Goal: Task Accomplishment & Management: Manage account settings

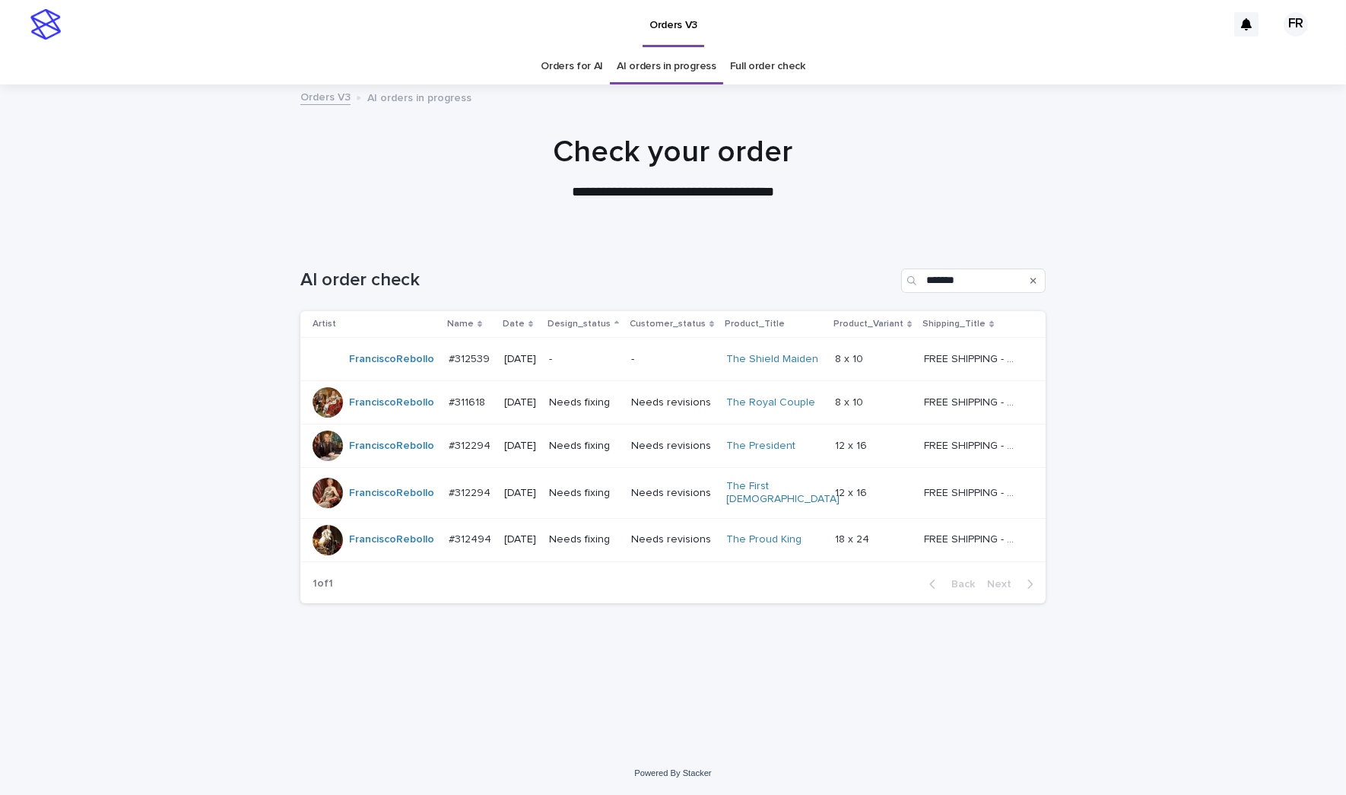
click at [593, 401] on p "Needs fixing" at bounding box center [584, 402] width 70 height 13
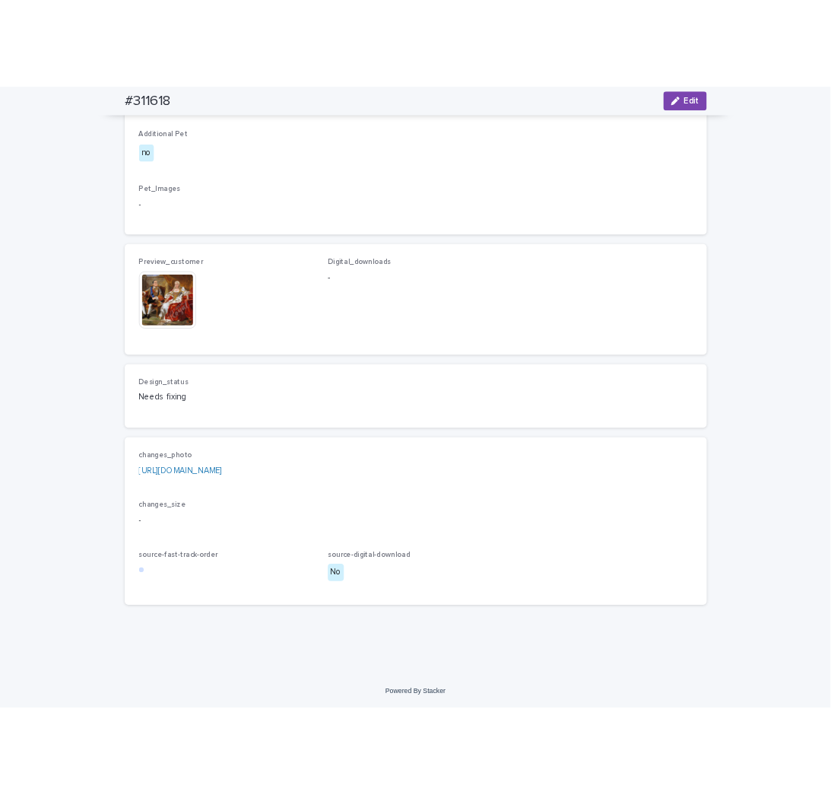
scroll to position [1236, 0]
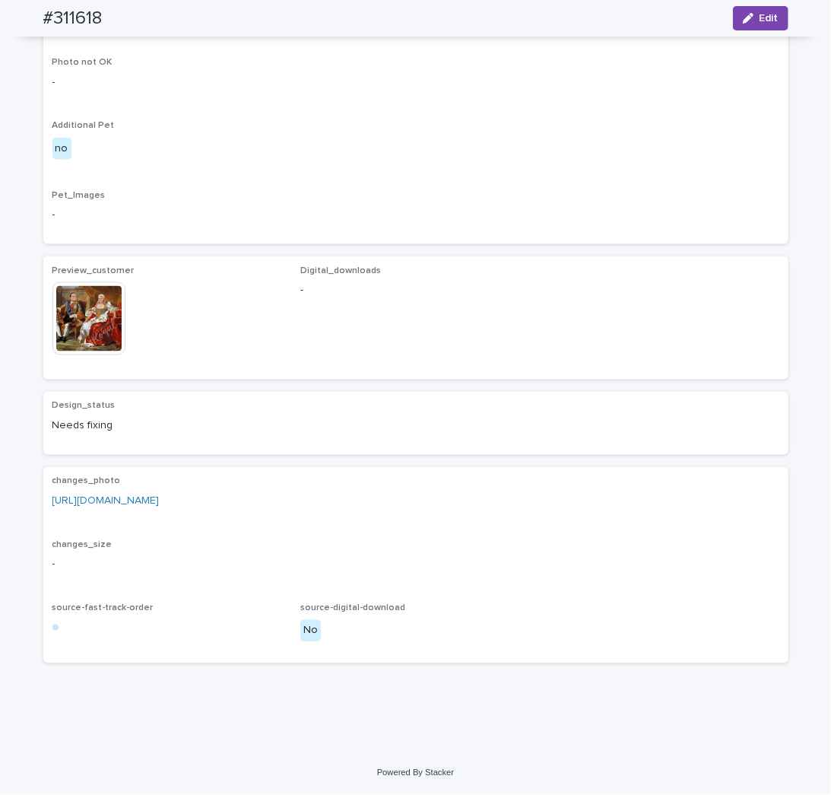
click at [627, 222] on p "-" at bounding box center [415, 215] width 727 height 16
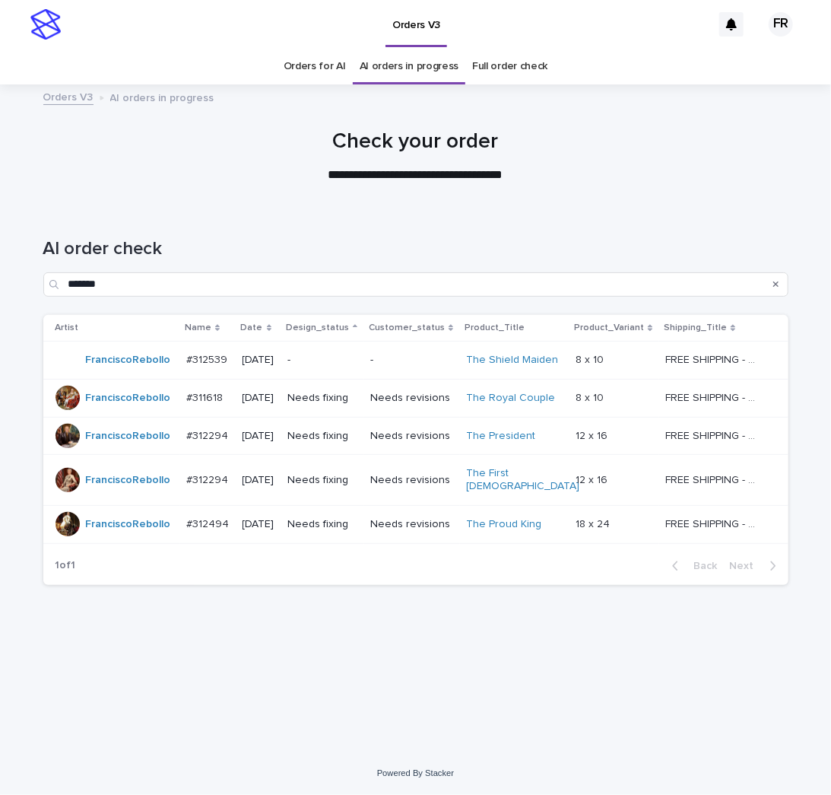
click at [358, 518] on p "Needs fixing" at bounding box center [322, 524] width 71 height 13
click at [345, 474] on p "Needs fixing" at bounding box center [322, 480] width 71 height 13
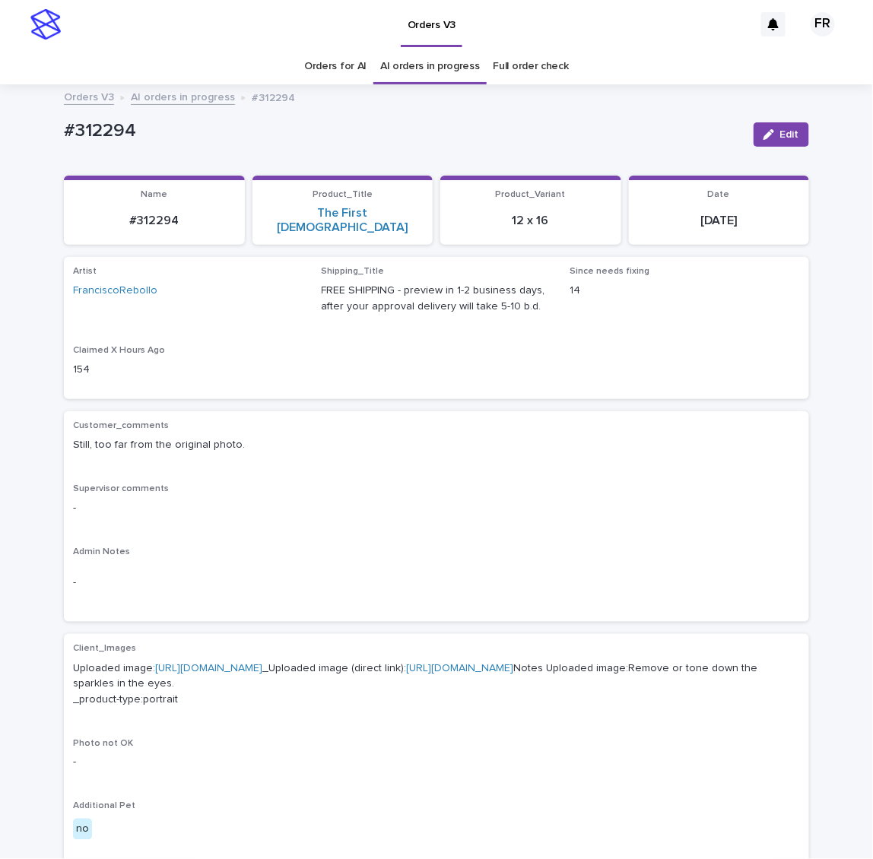
scroll to position [532, 0]
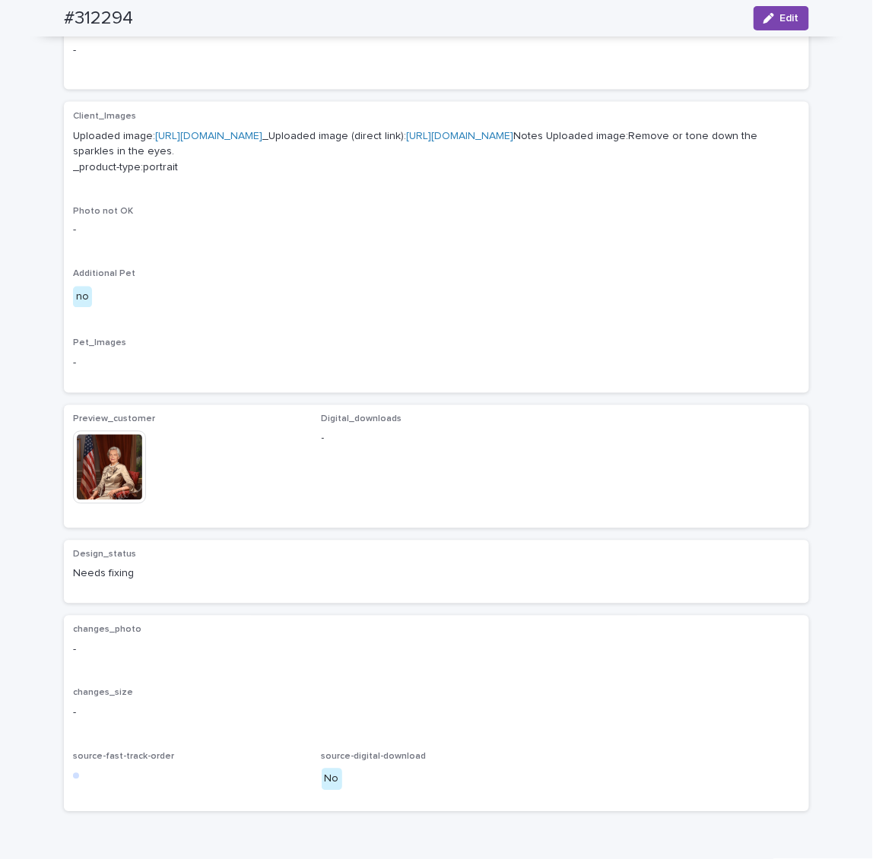
click at [406, 141] on link "[URL][DOMAIN_NAME]" at bounding box center [459, 136] width 107 height 11
click at [352, 368] on div "Client_Images Uploaded image: [URL][DOMAIN_NAME] _Uploaded image (direct link):…" at bounding box center [436, 247] width 727 height 272
click at [96, 504] on img at bounding box center [109, 467] width 73 height 73
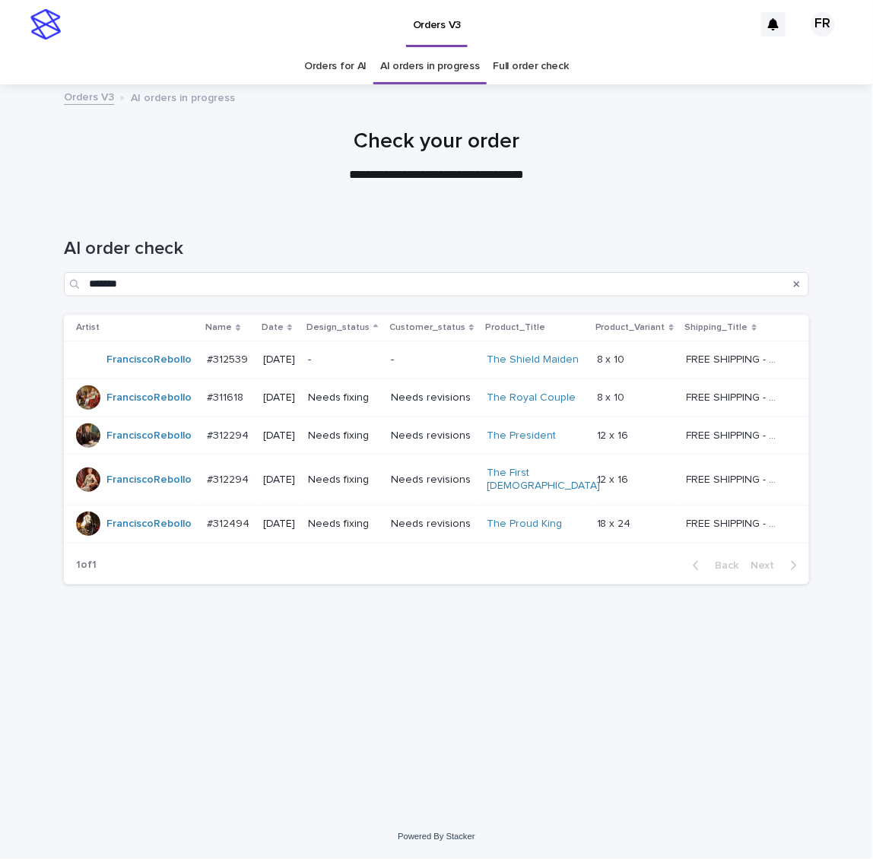
click at [296, 427] on div "[DATE]" at bounding box center [279, 435] width 33 height 16
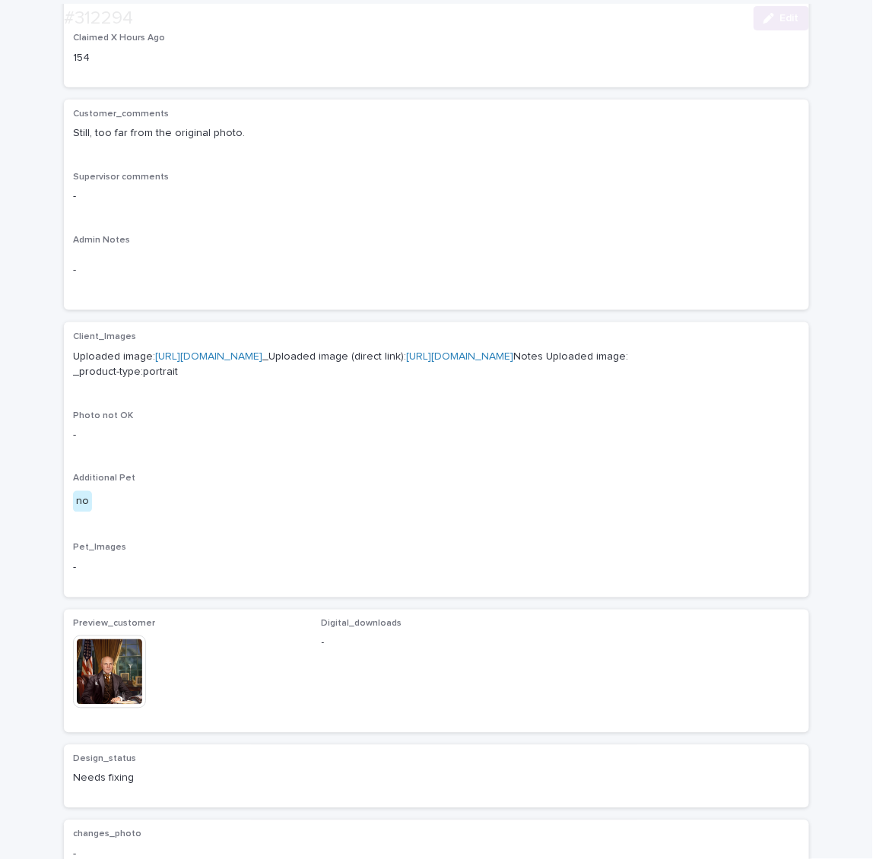
scroll to position [304, 0]
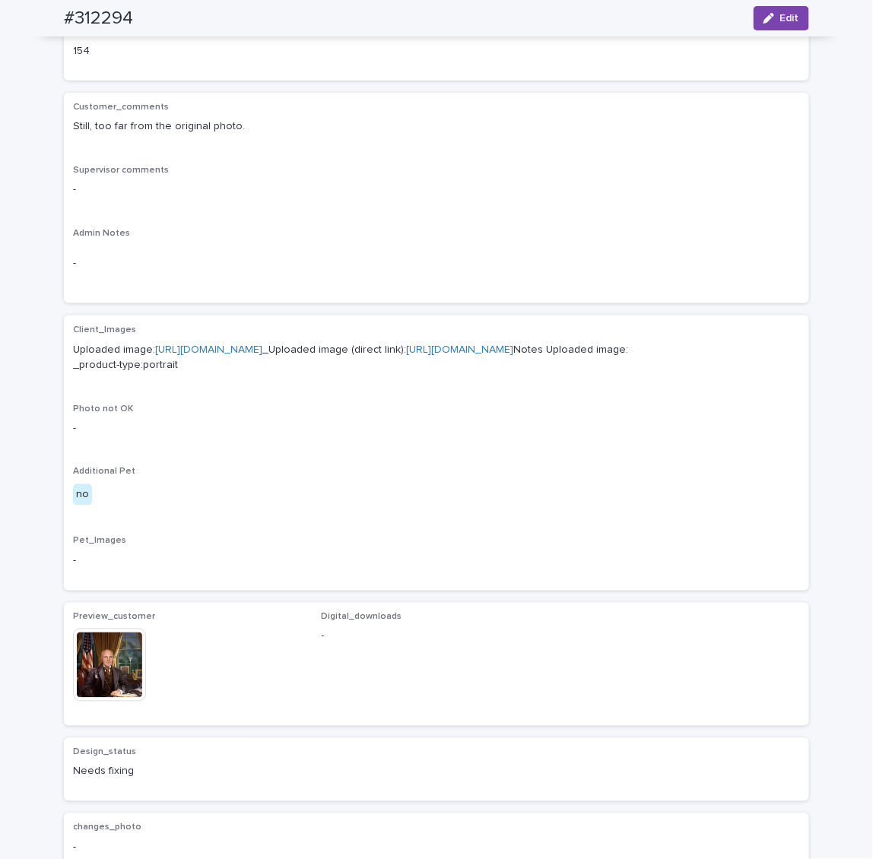
click at [253, 374] on p "Uploaded image: [URL][DOMAIN_NAME] _Uploaded image (direct link): [URL][DOMAIN_…" at bounding box center [436, 358] width 727 height 32
click at [406, 355] on link "[URL][DOMAIN_NAME]" at bounding box center [459, 349] width 107 height 11
click at [96, 702] on img at bounding box center [109, 665] width 73 height 73
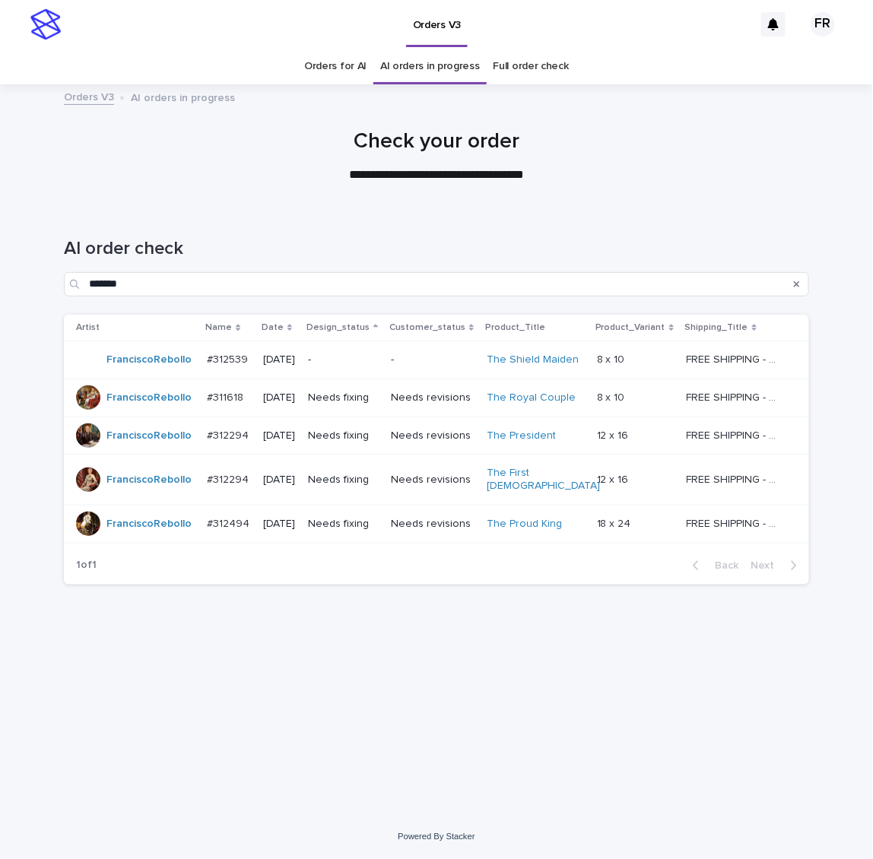
click at [360, 441] on div "Needs fixing" at bounding box center [343, 436] width 71 height 25
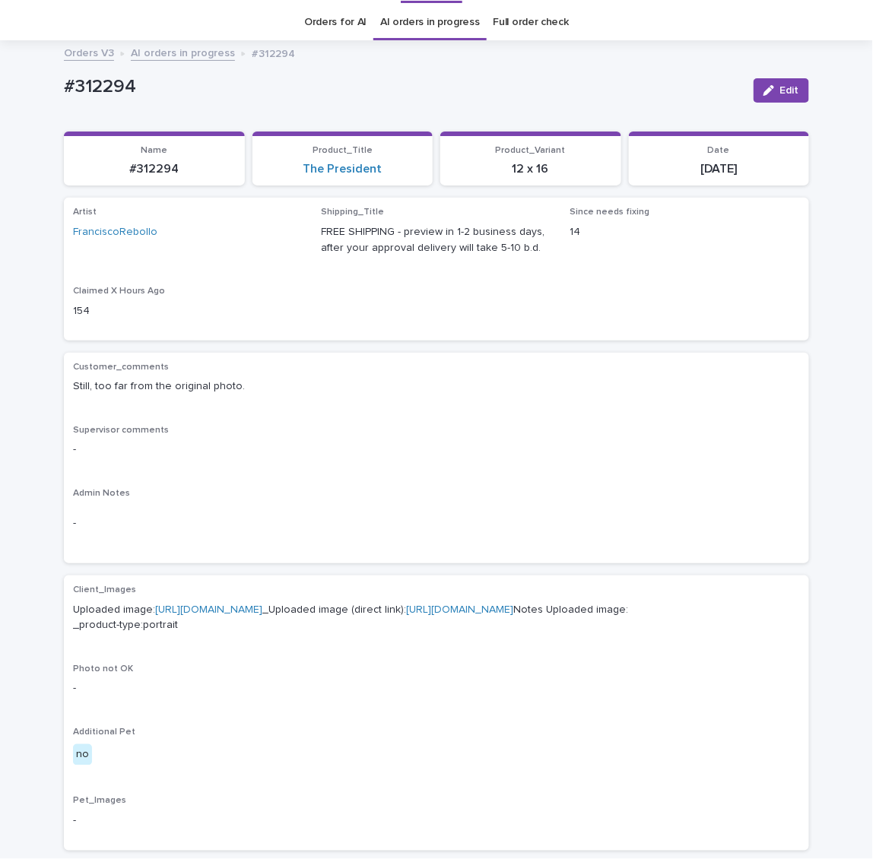
scroll to position [48, 0]
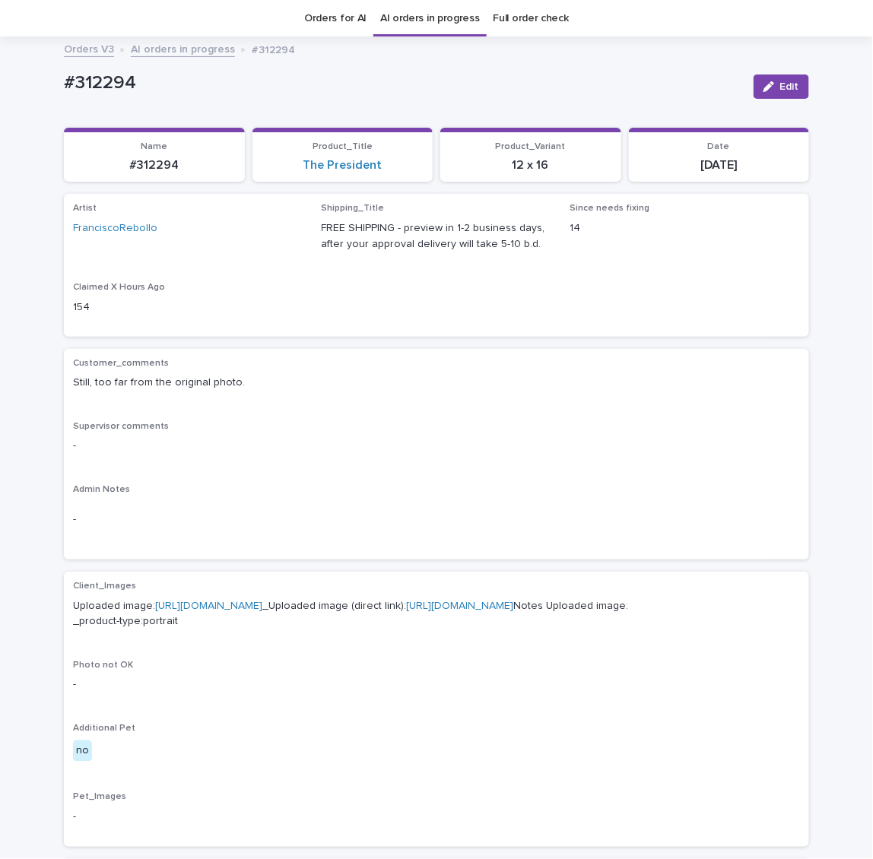
click at [146, 167] on p "#312294" at bounding box center [154, 165] width 163 height 14
copy p "312294"
click at [462, 362] on p "Customer_comments" at bounding box center [436, 363] width 727 height 11
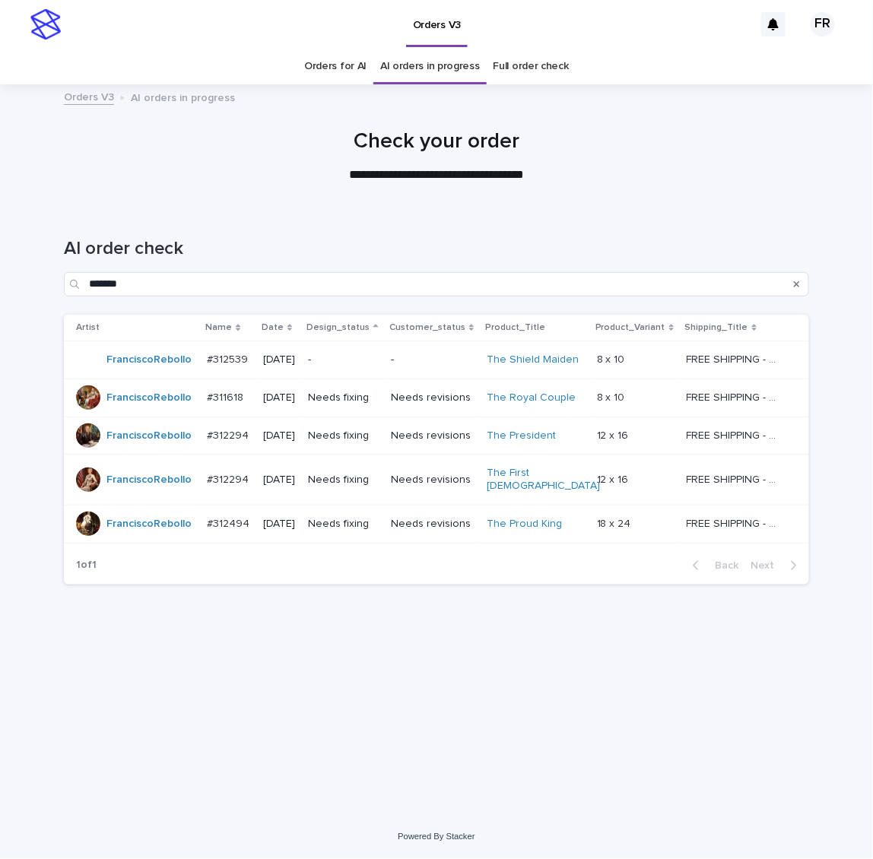
click at [389, 238] on h1 "AI order check" at bounding box center [436, 249] width 745 height 22
click at [359, 436] on p "Needs fixing" at bounding box center [343, 436] width 71 height 13
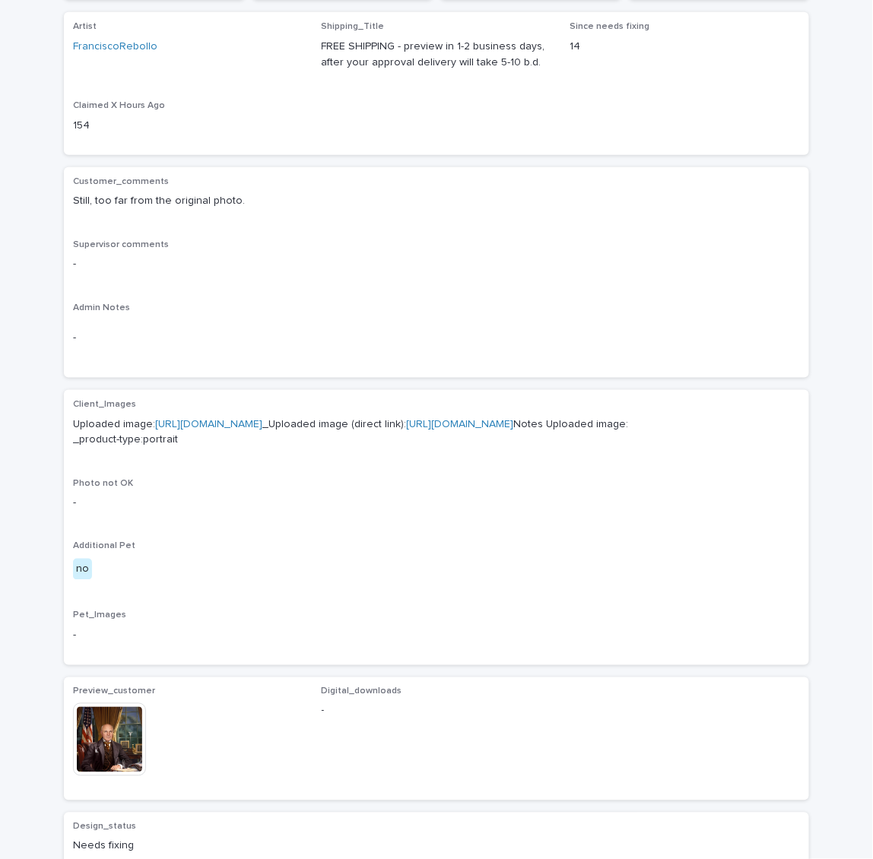
scroll to position [504, 0]
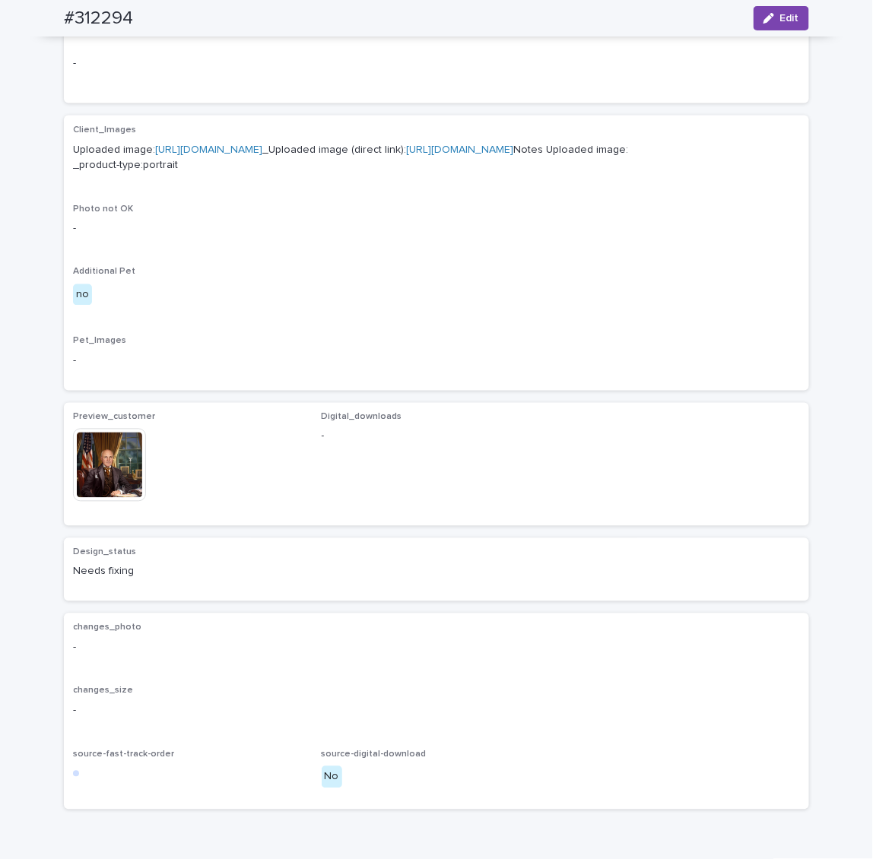
click at [125, 502] on img at bounding box center [109, 465] width 73 height 73
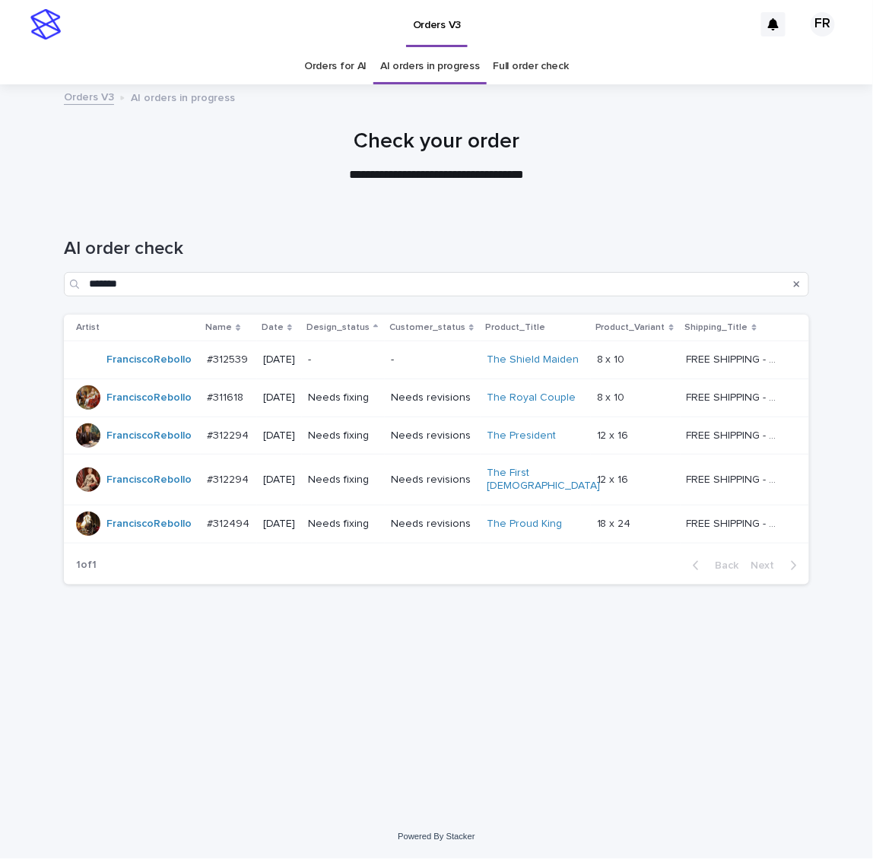
click at [341, 165] on div "**********" at bounding box center [436, 156] width 760 height 55
click at [358, 436] on p "Needs fixing" at bounding box center [343, 436] width 71 height 13
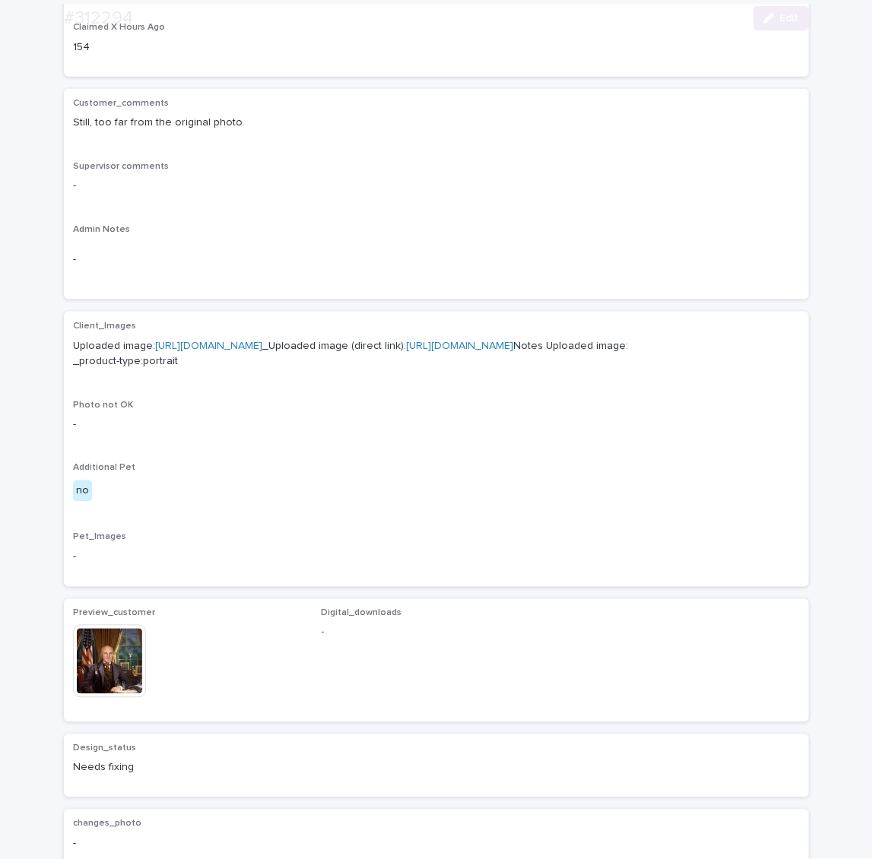
scroll to position [352, 0]
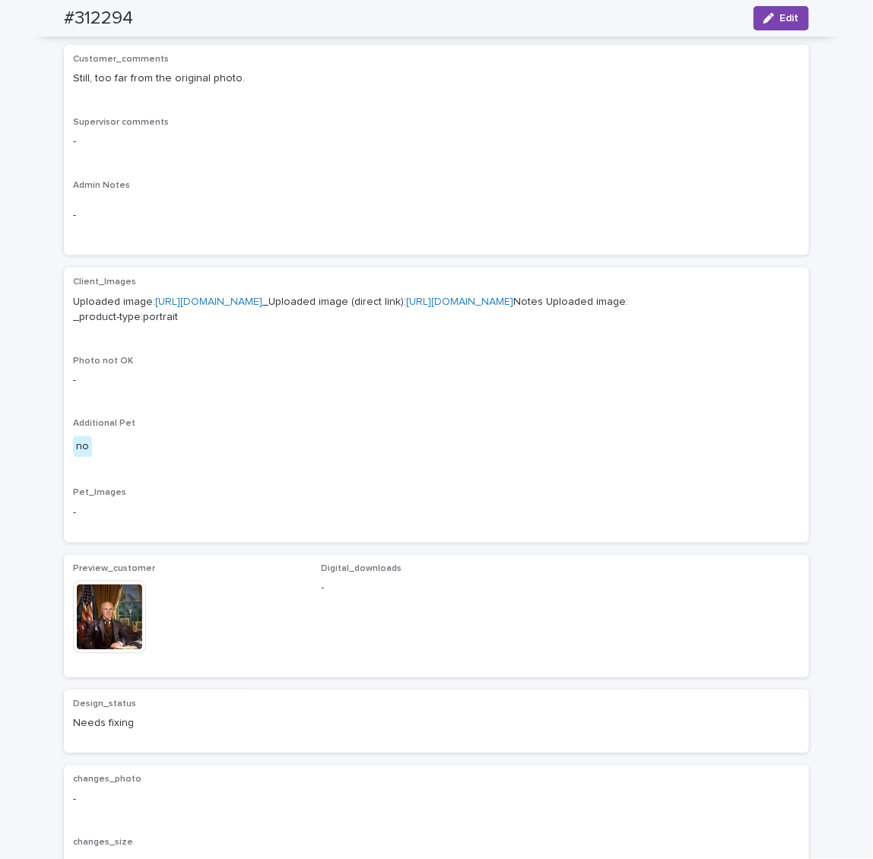
click at [110, 654] on img at bounding box center [109, 617] width 73 height 73
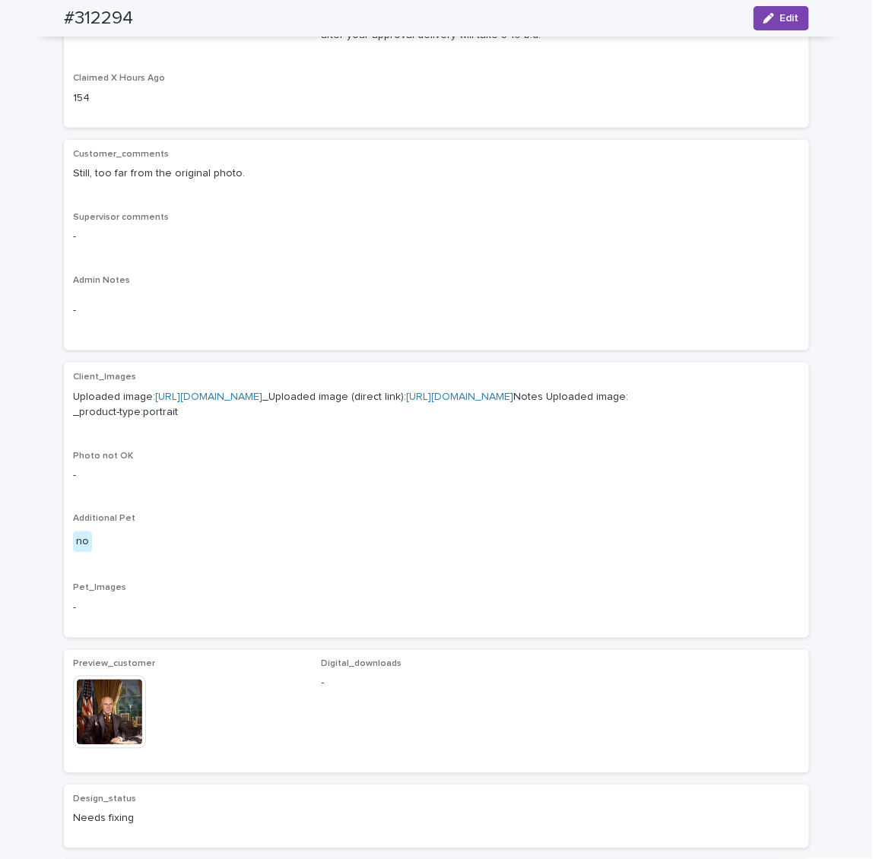
scroll to position [276, 0]
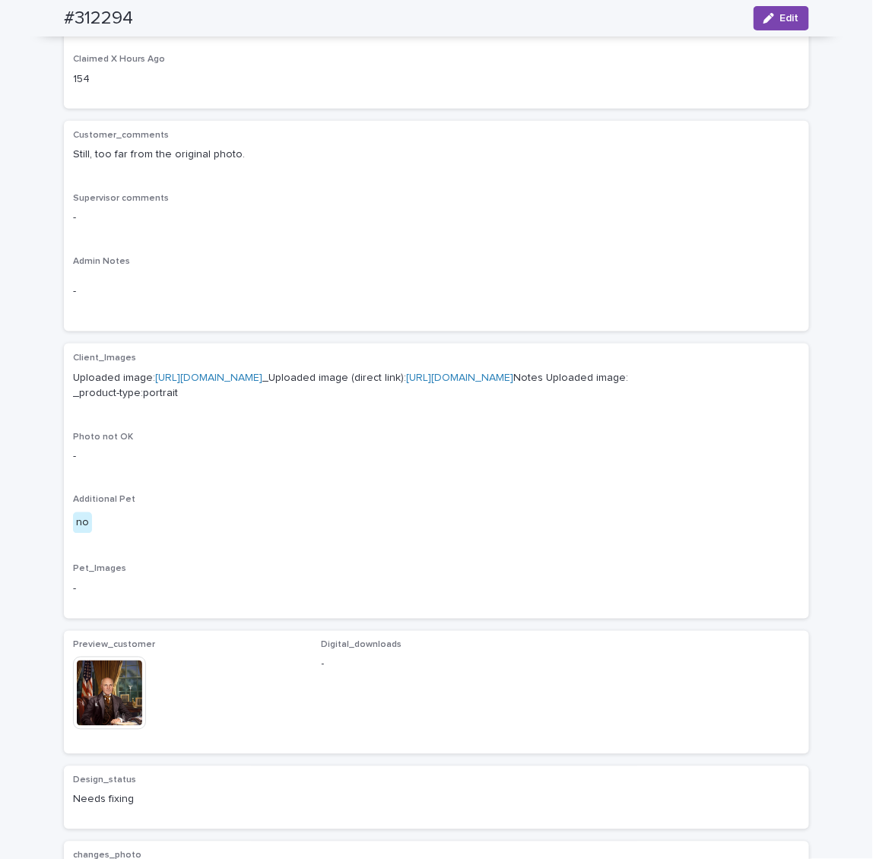
click at [481, 383] on link "[URL][DOMAIN_NAME]" at bounding box center [459, 378] width 107 height 11
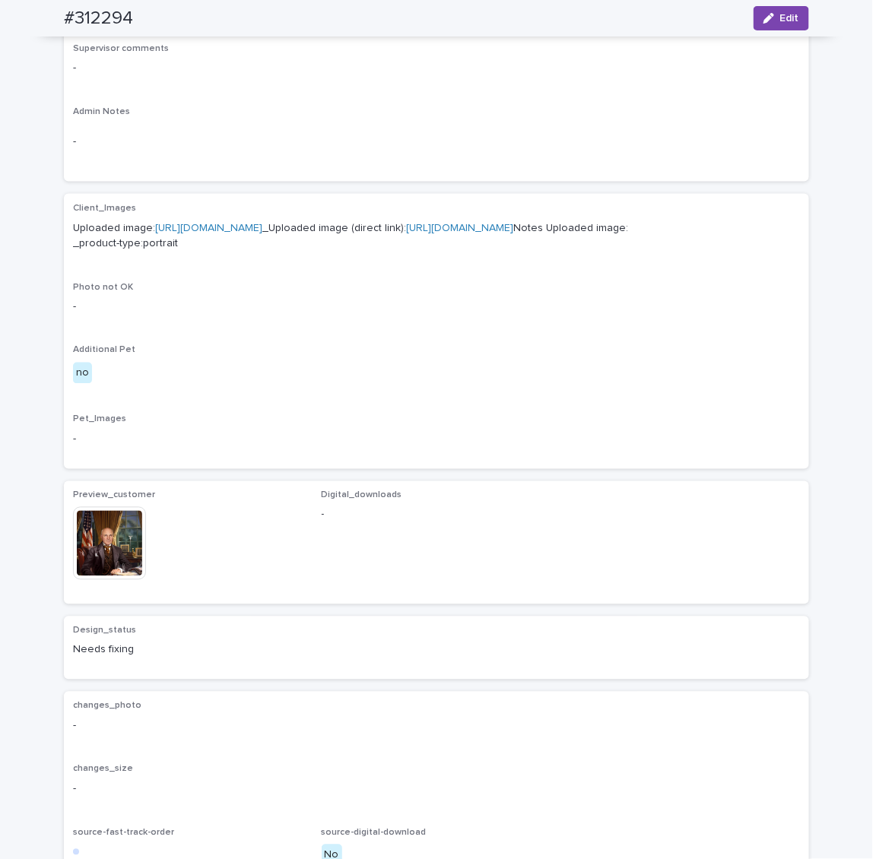
scroll to position [428, 0]
click at [132, 578] on img at bounding box center [109, 541] width 73 height 73
click at [113, 578] on img at bounding box center [109, 541] width 73 height 73
click at [365, 262] on div "Client_Images Uploaded image: [URL][DOMAIN_NAME] _Uploaded image (direct link):…" at bounding box center [436, 231] width 727 height 61
click at [307, 262] on div "Client_Images Uploaded image: [URL][DOMAIN_NAME] _Uploaded image (direct link):…" at bounding box center [436, 231] width 727 height 61
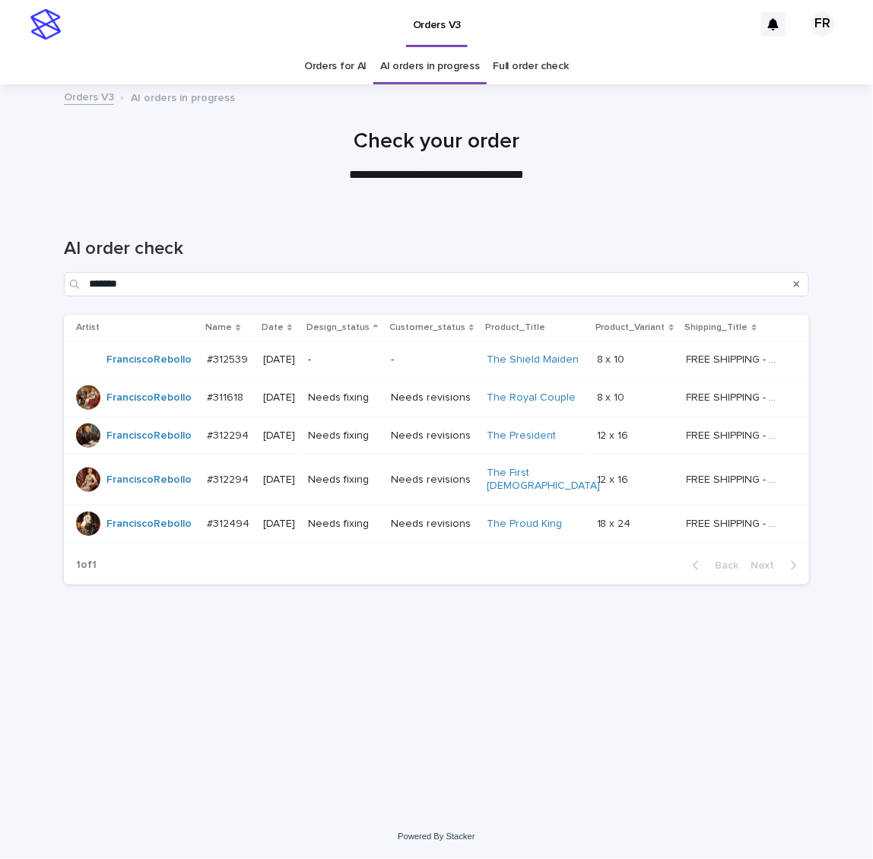
click at [344, 362] on p "-" at bounding box center [343, 360] width 71 height 13
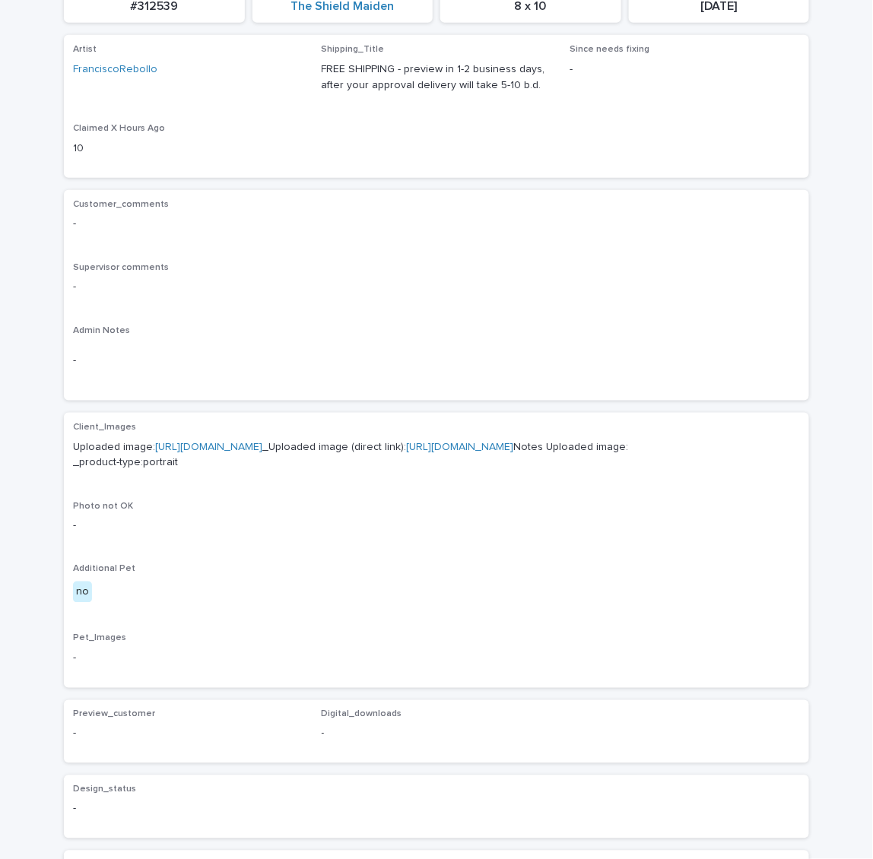
scroll to position [228, 0]
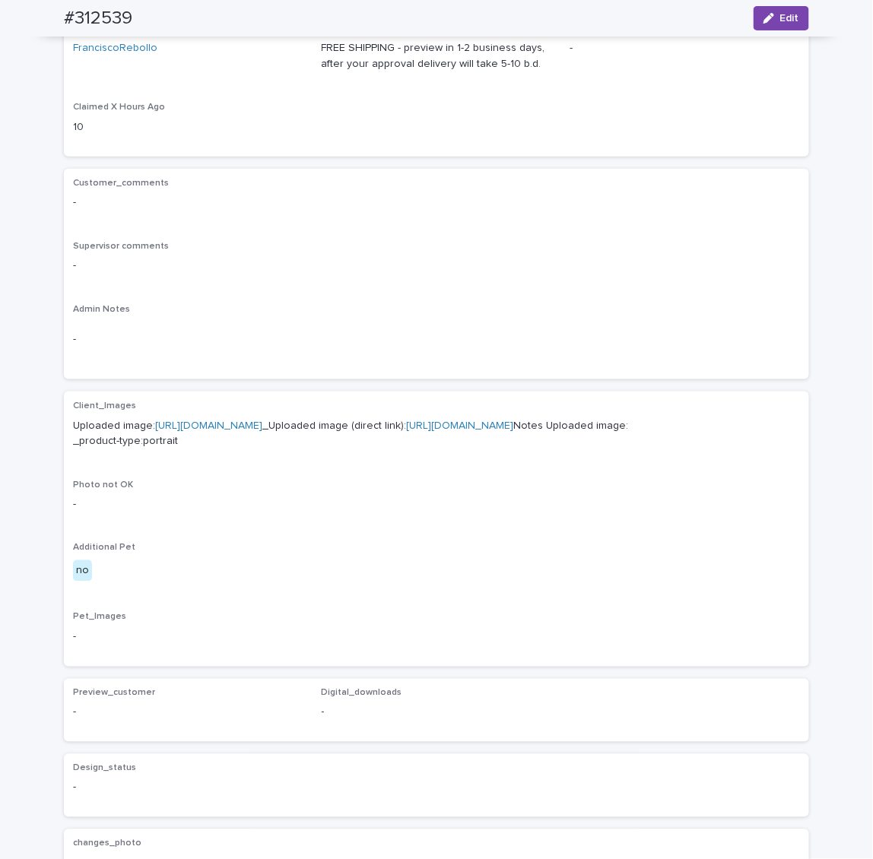
click at [406, 431] on link "[URL][DOMAIN_NAME]" at bounding box center [459, 426] width 107 height 11
click at [710, 450] on p "Uploaded image: [URL][DOMAIN_NAME] _Uploaded image (direct link): [URL][DOMAIN_…" at bounding box center [436, 434] width 727 height 32
click at [613, 351] on div "-" at bounding box center [436, 339] width 727 height 37
click at [522, 309] on p "Admin Notes" at bounding box center [436, 309] width 727 height 11
drag, startPoint x: 790, startPoint y: 19, endPoint x: 751, endPoint y: 42, distance: 45.0
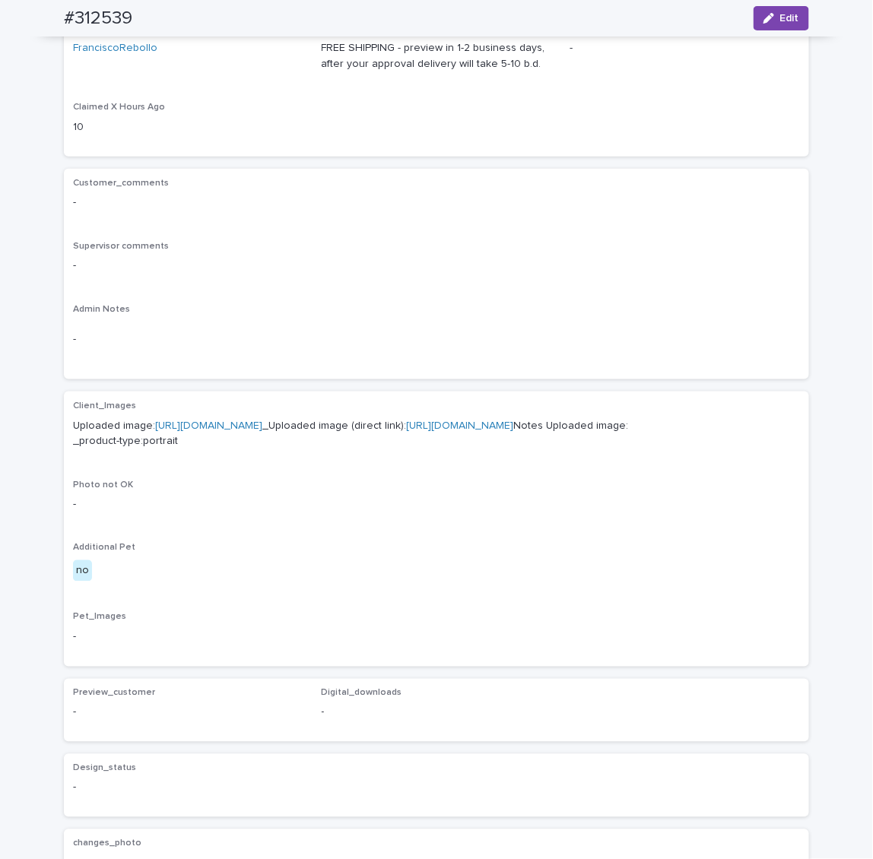
click at [790, 18] on span "Edit" at bounding box center [789, 18] width 19 height 11
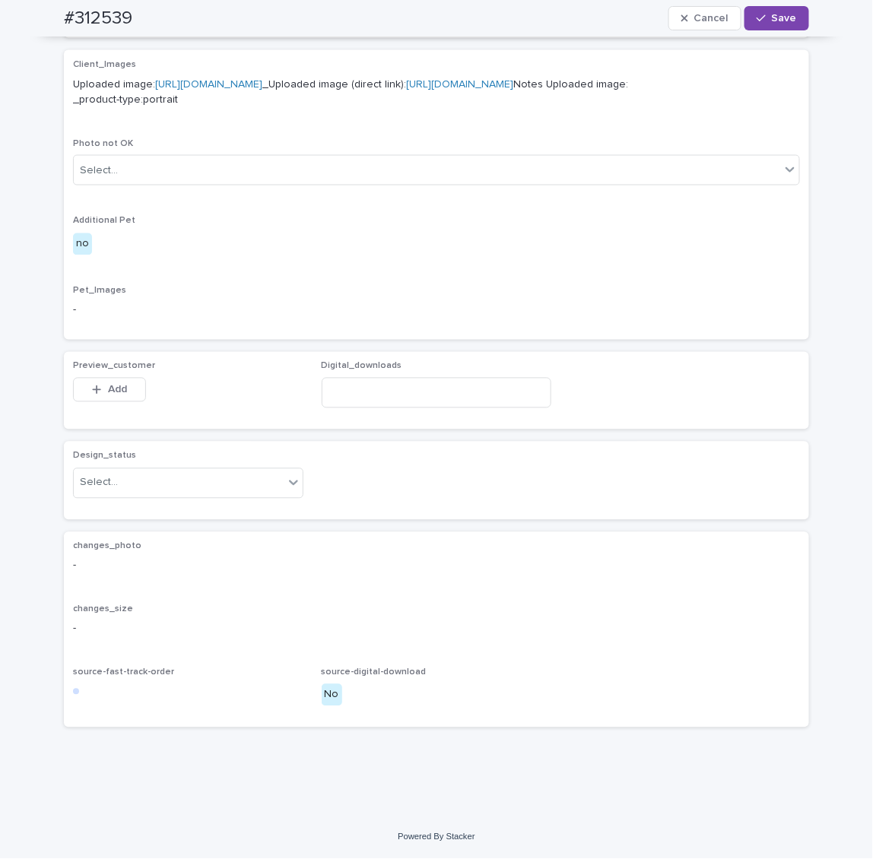
scroll to position [646, 0]
click at [131, 485] on div "Select..." at bounding box center [179, 483] width 210 height 25
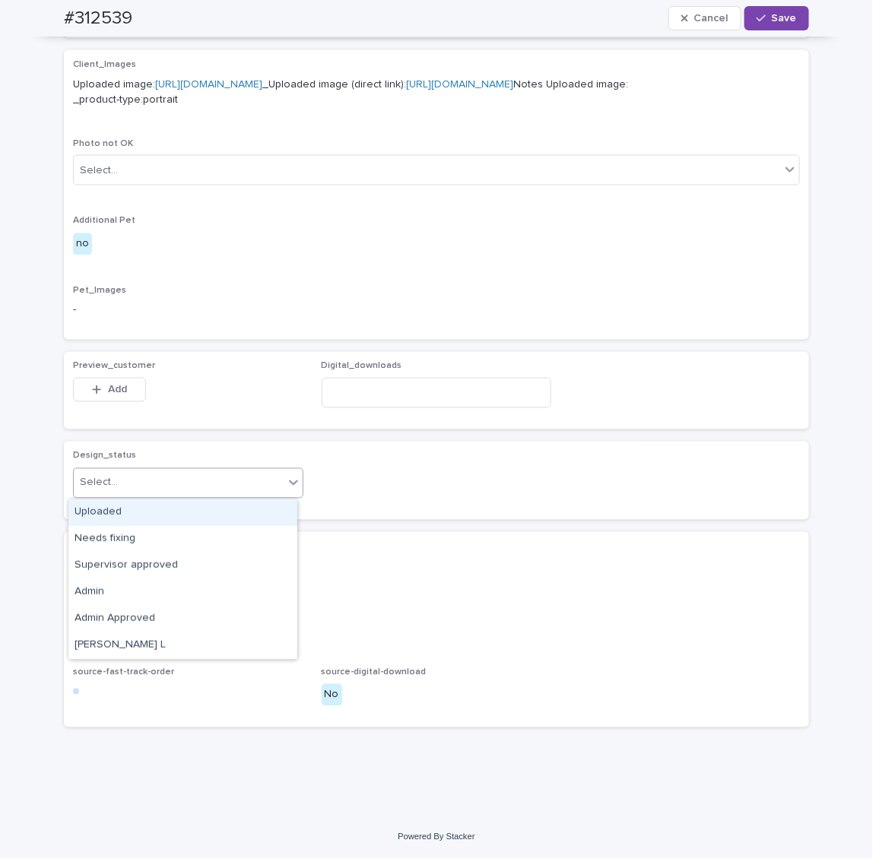
click at [125, 509] on div "Uploaded" at bounding box center [182, 513] width 229 height 27
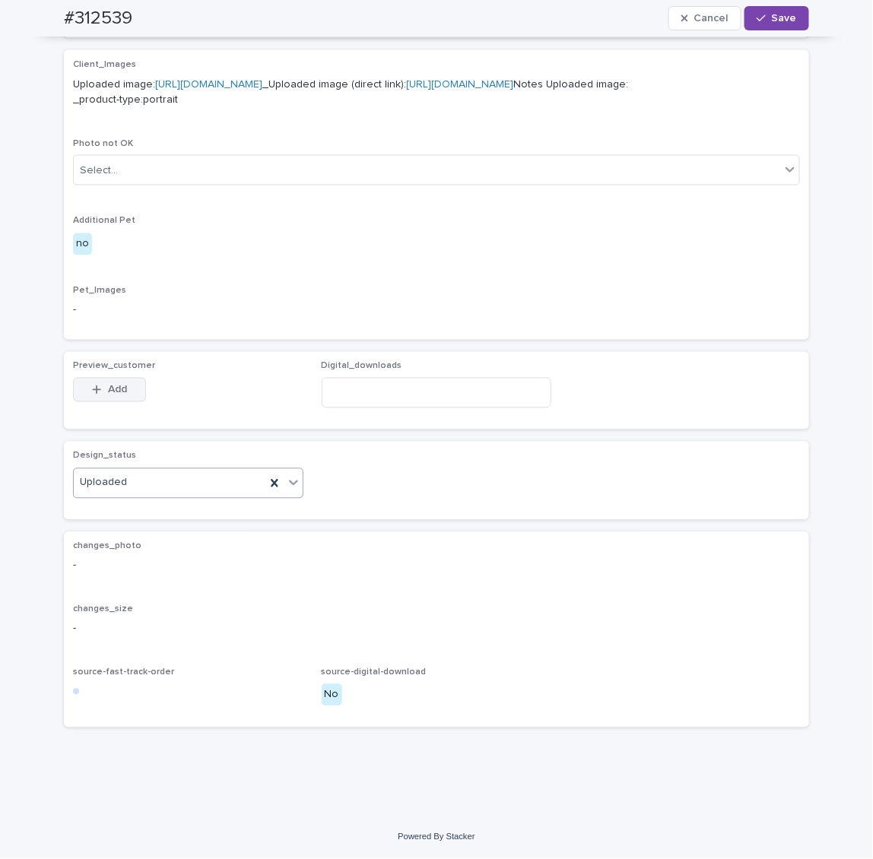
click at [122, 392] on button "Add" at bounding box center [109, 390] width 73 height 24
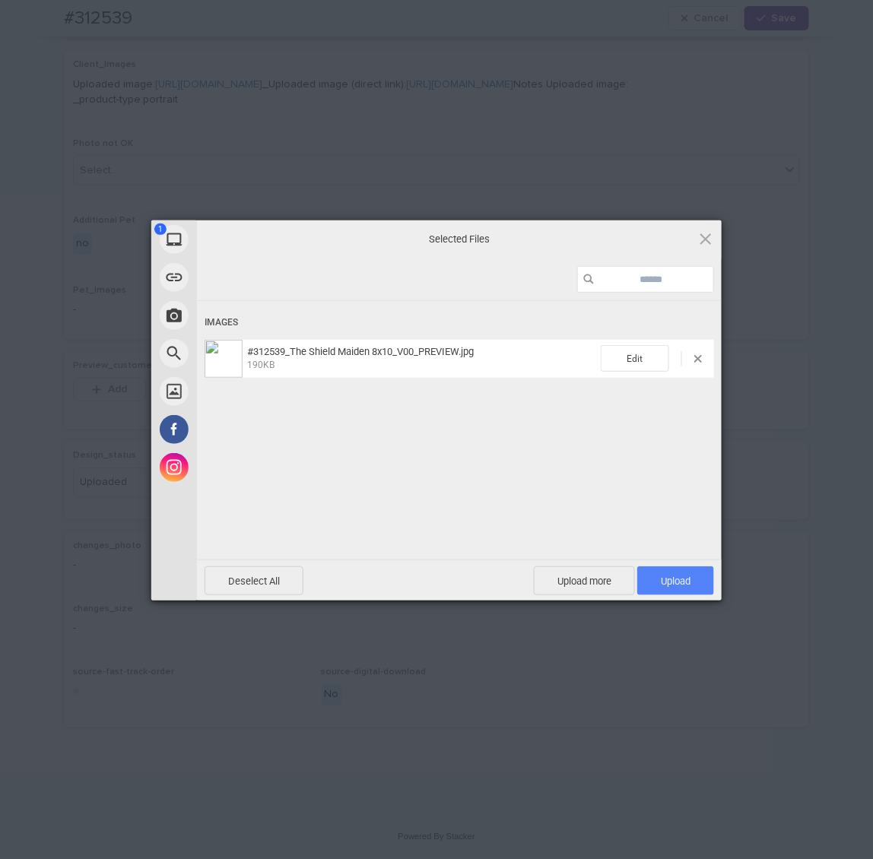
click at [674, 584] on span "Upload 1" at bounding box center [676, 581] width 30 height 11
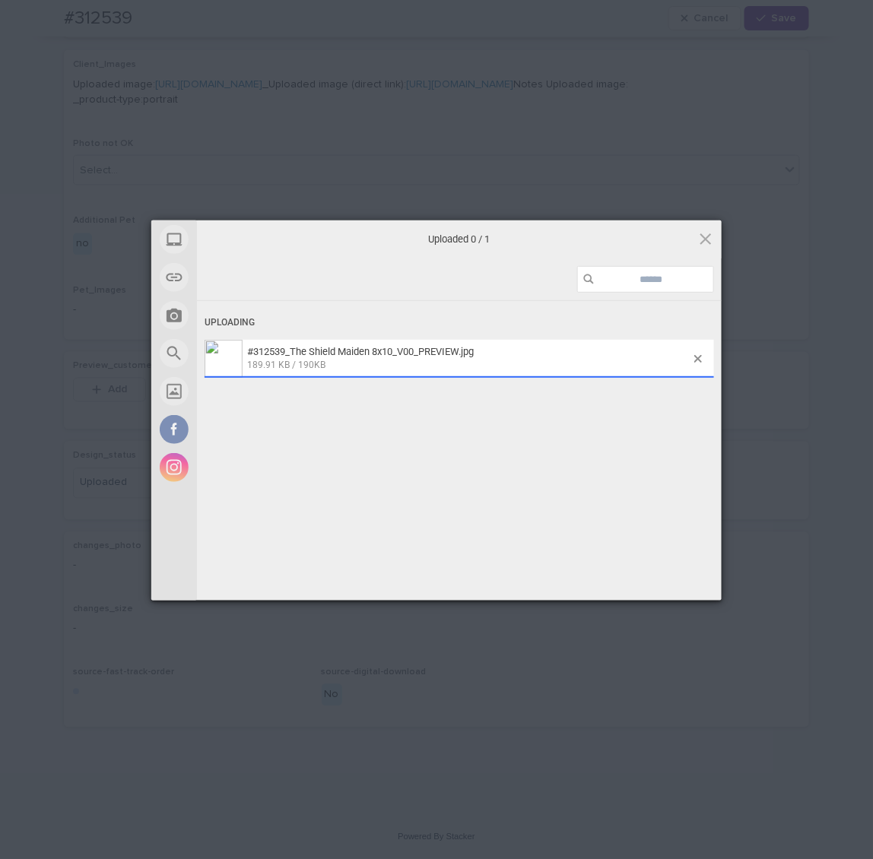
scroll to position [674, 0]
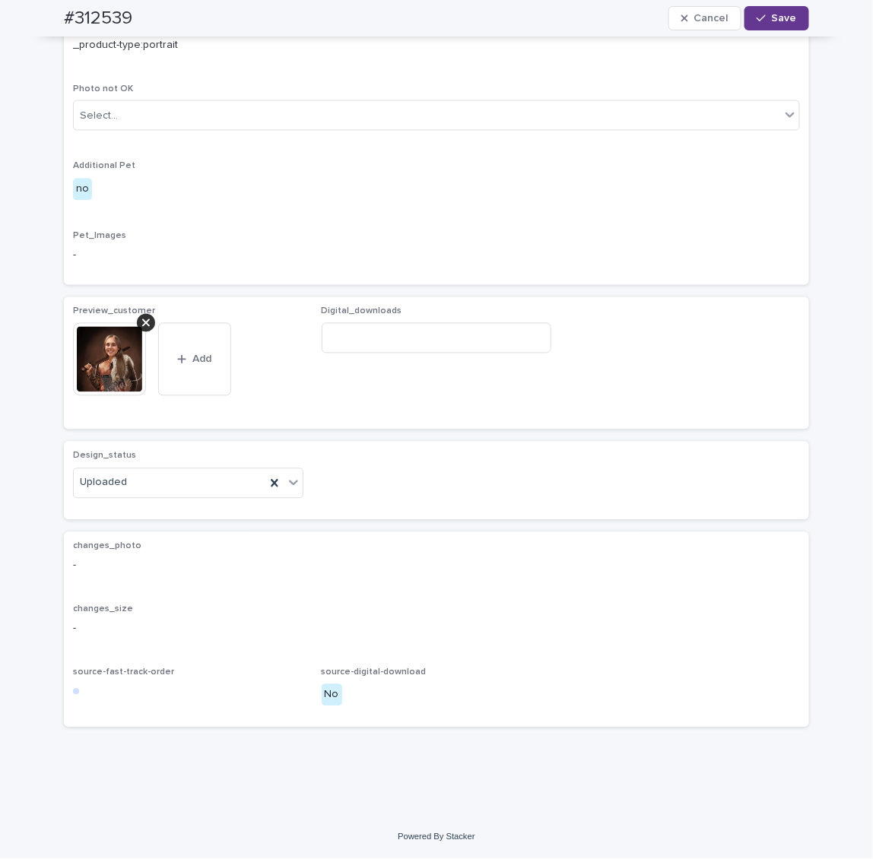
click at [766, 21] on div "button" at bounding box center [764, 18] width 15 height 11
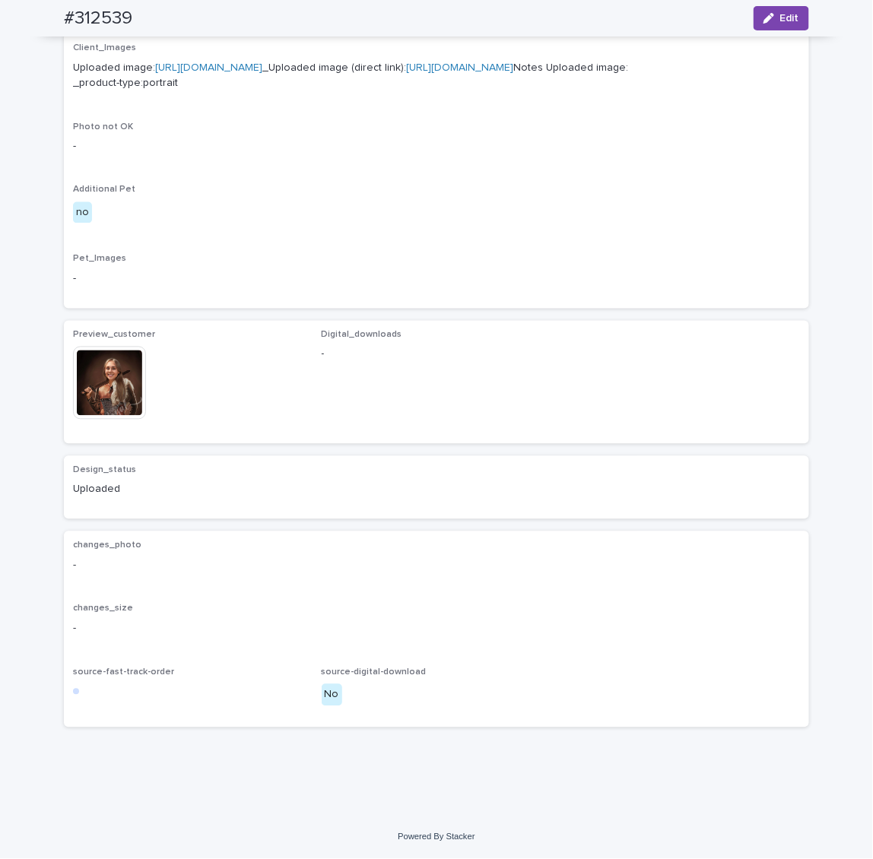
scroll to position [655, 0]
click at [270, 265] on p "Pet_Images" at bounding box center [436, 259] width 727 height 11
click at [100, 378] on img at bounding box center [109, 383] width 73 height 73
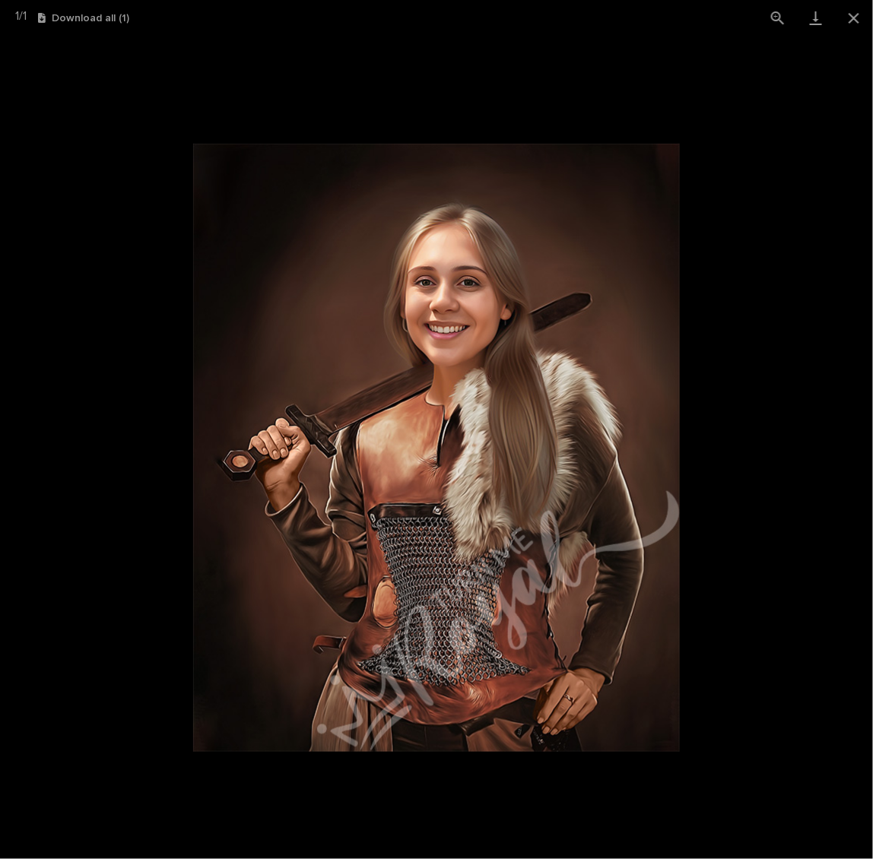
click at [134, 395] on picture at bounding box center [436, 448] width 873 height 824
drag, startPoint x: 852, startPoint y: 26, endPoint x: 799, endPoint y: 30, distance: 52.7
click at [852, 26] on button "Close gallery" at bounding box center [854, 18] width 38 height 36
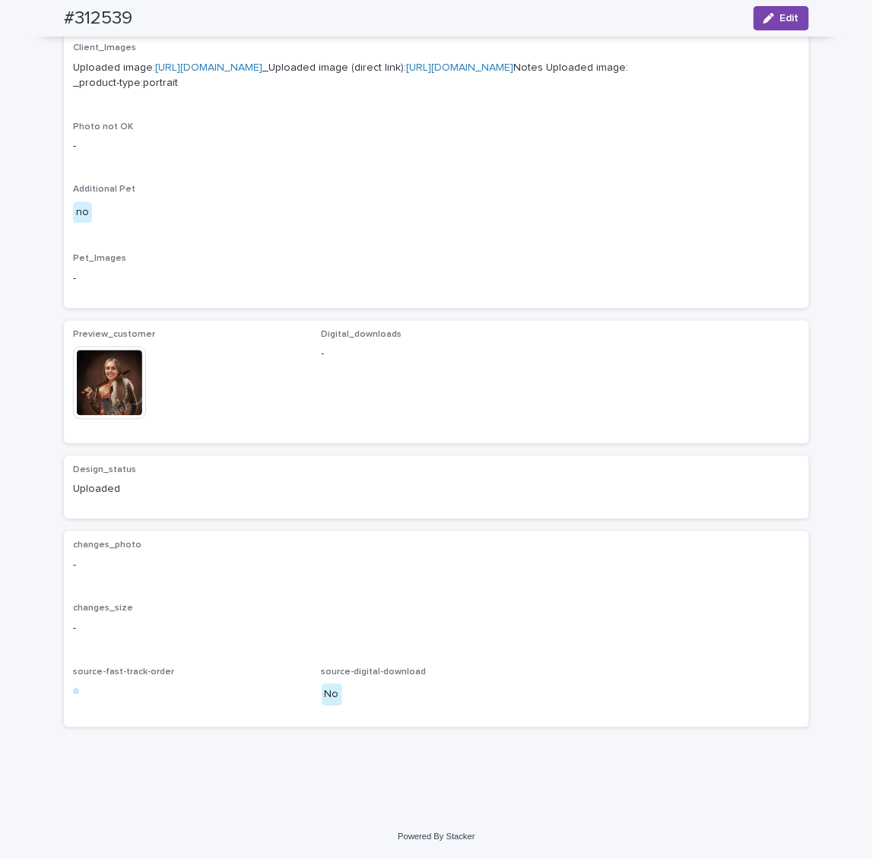
click at [158, 167] on div "Photo not OK -" at bounding box center [436, 144] width 727 height 45
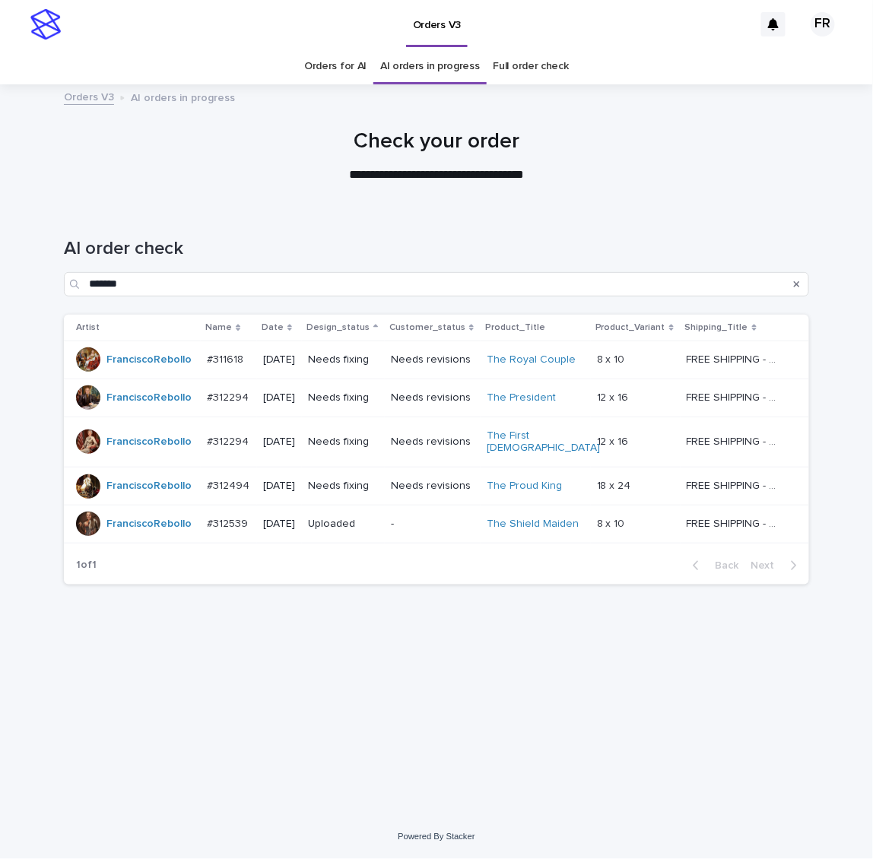
click at [356, 480] on p "Needs fixing" at bounding box center [343, 486] width 71 height 13
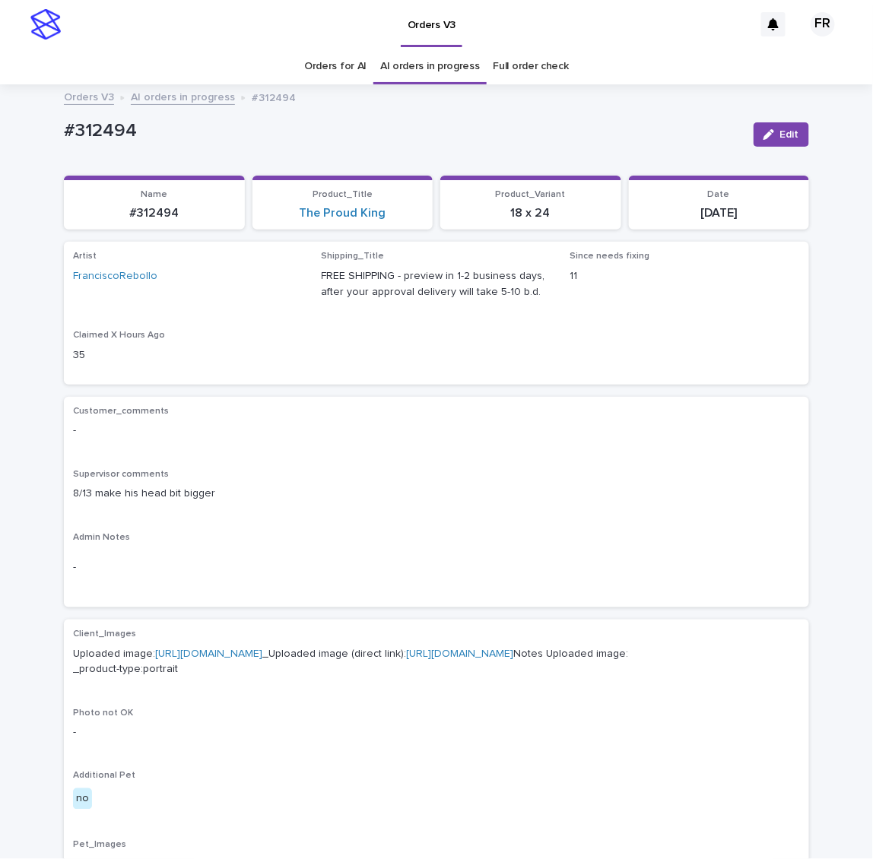
click at [151, 208] on p "#312494" at bounding box center [154, 213] width 163 height 14
click at [150, 208] on p "#312494" at bounding box center [154, 213] width 163 height 14
copy p "312494"
click at [768, 137] on icon "button" at bounding box center [768, 134] width 11 height 11
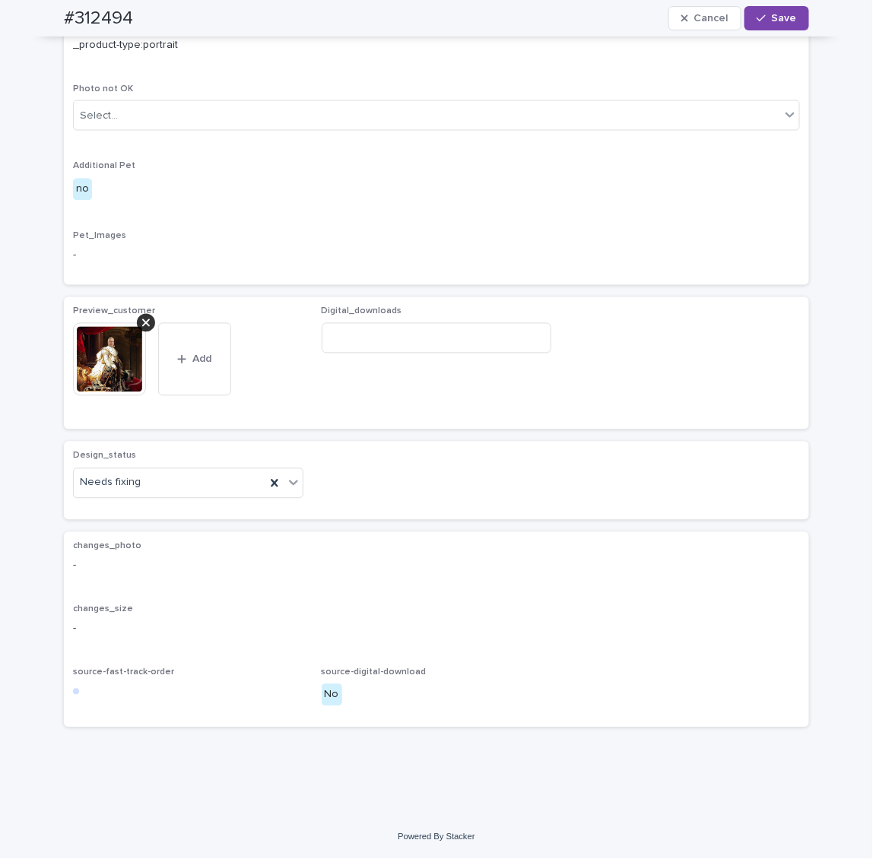
drag, startPoint x: 142, startPoint y: 325, endPoint x: 141, endPoint y: 337, distance: 12.3
click at [142, 325] on icon at bounding box center [146, 323] width 8 height 8
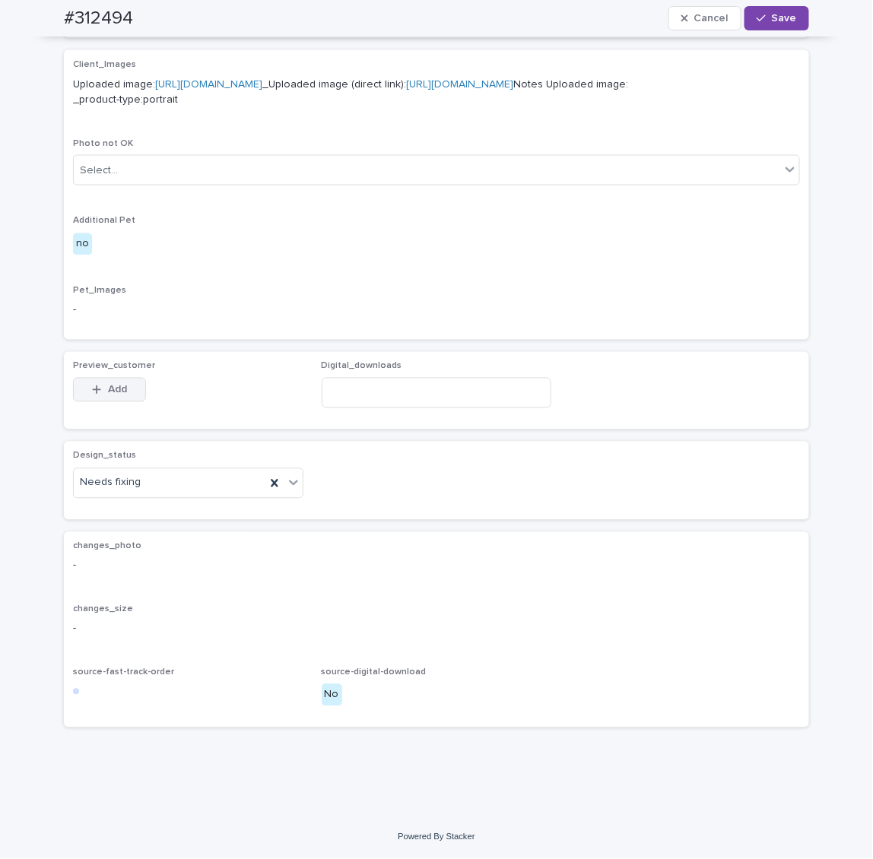
scroll to position [662, 0]
click at [108, 387] on span "Add" at bounding box center [117, 390] width 19 height 11
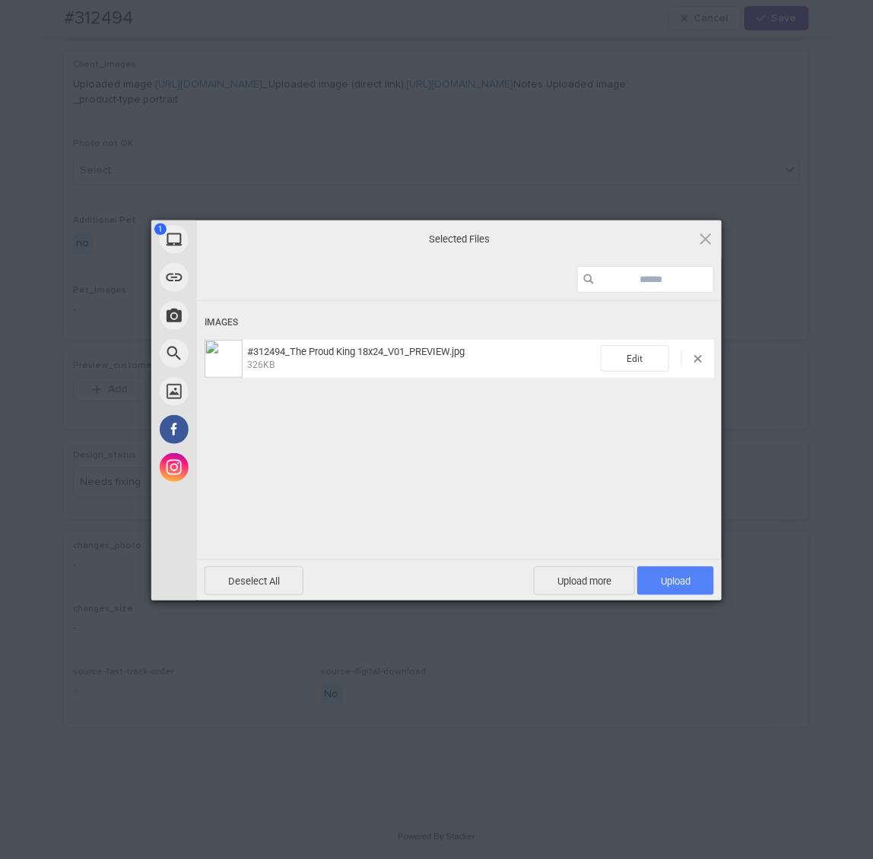
click at [665, 581] on span "Upload 1" at bounding box center [676, 581] width 30 height 11
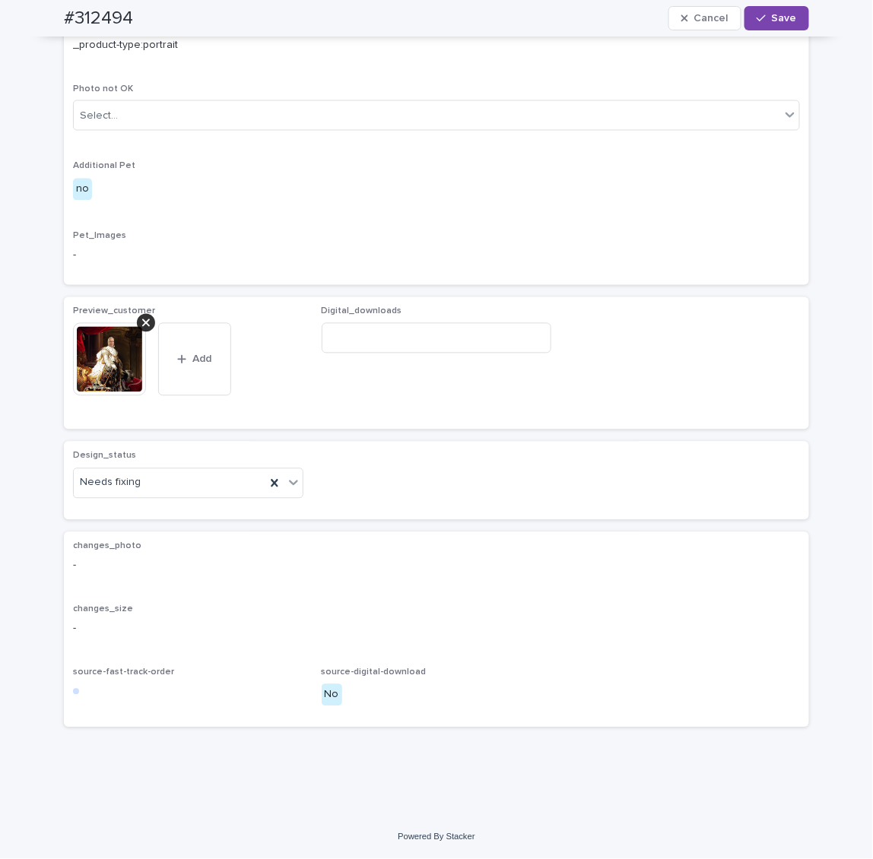
scroll to position [690, 0]
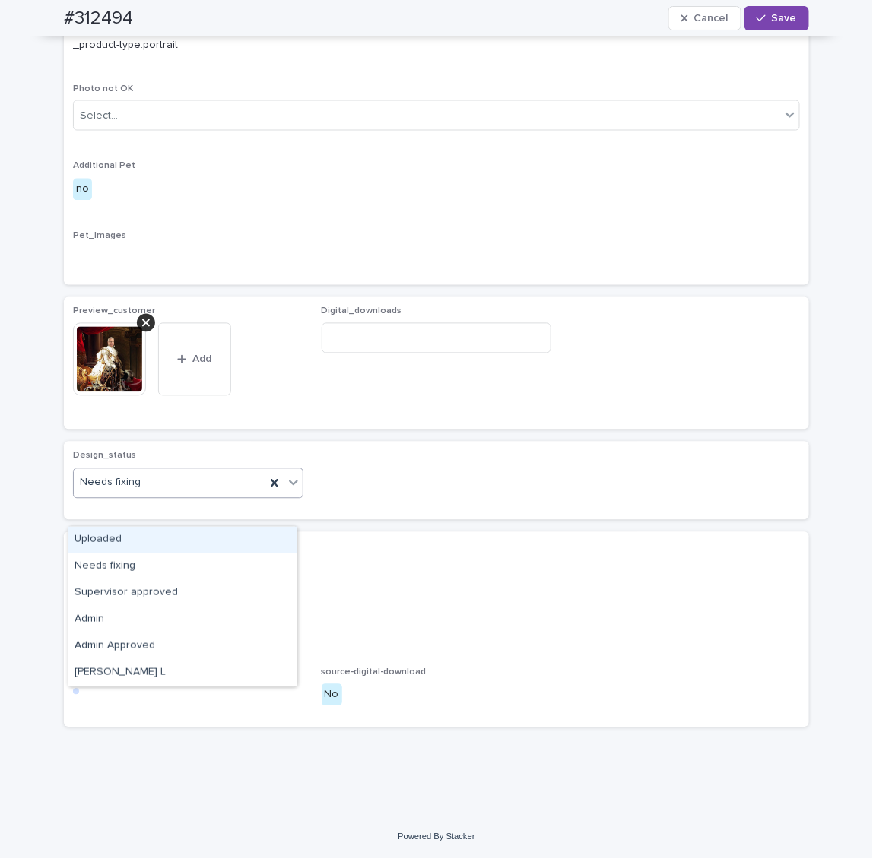
click at [144, 496] on div "Needs fixing" at bounding box center [170, 483] width 192 height 25
drag, startPoint x: 138, startPoint y: 548, endPoint x: 141, endPoint y: 530, distance: 18.6
click at [138, 548] on div "Uploaded" at bounding box center [182, 540] width 229 height 27
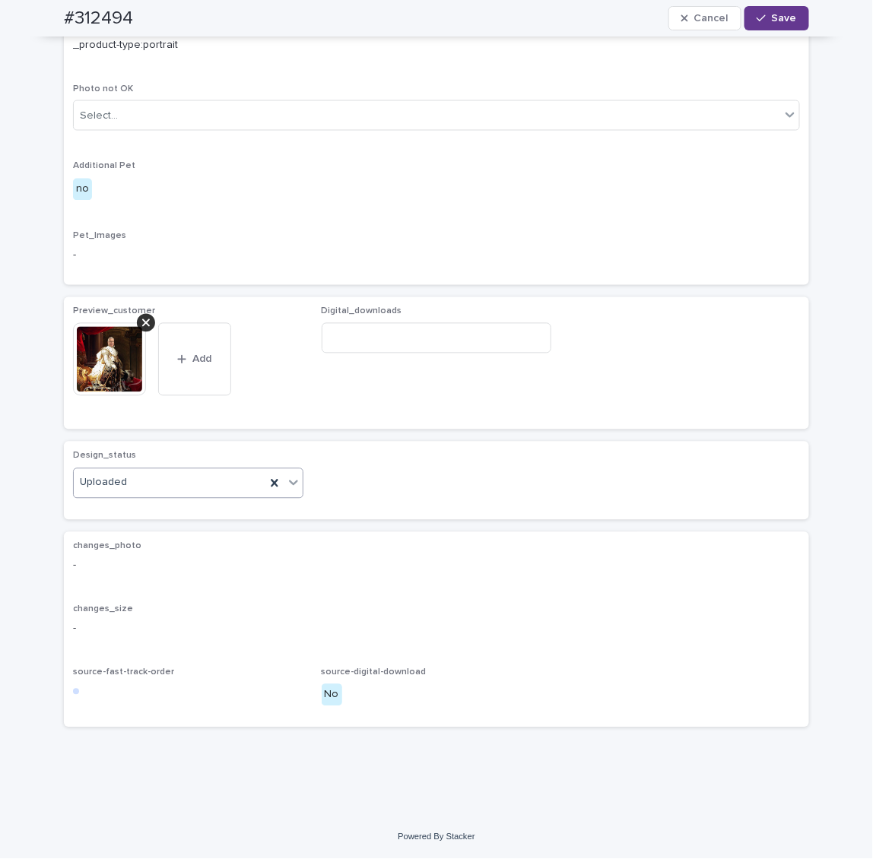
click at [774, 22] on span "Save" at bounding box center [784, 18] width 25 height 11
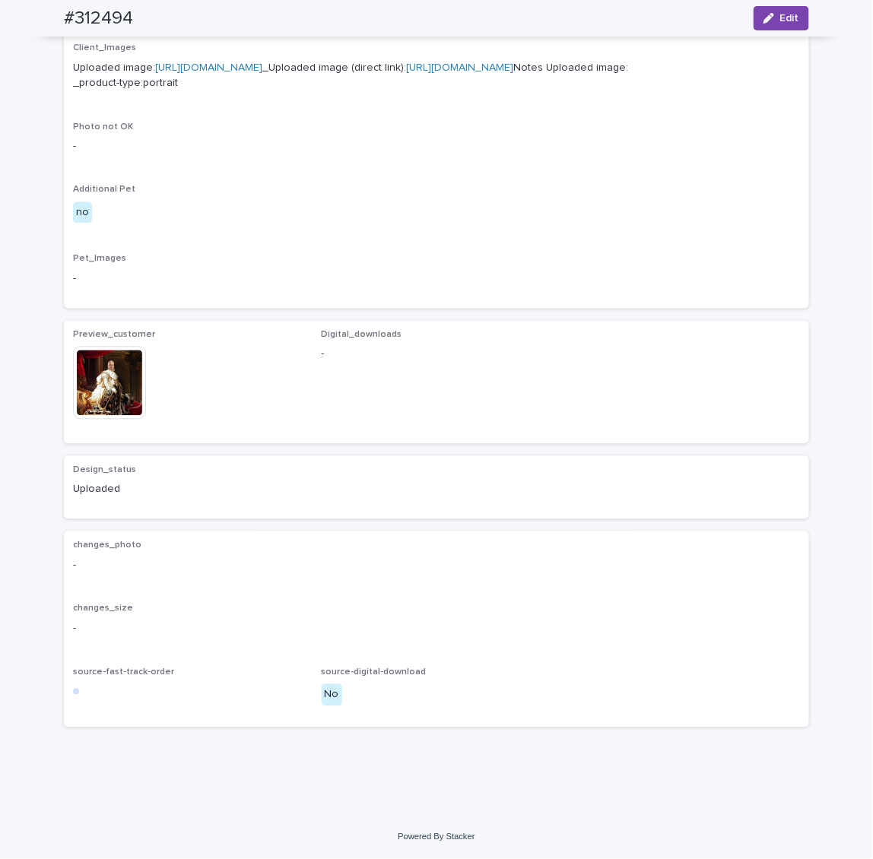
scroll to position [671, 0]
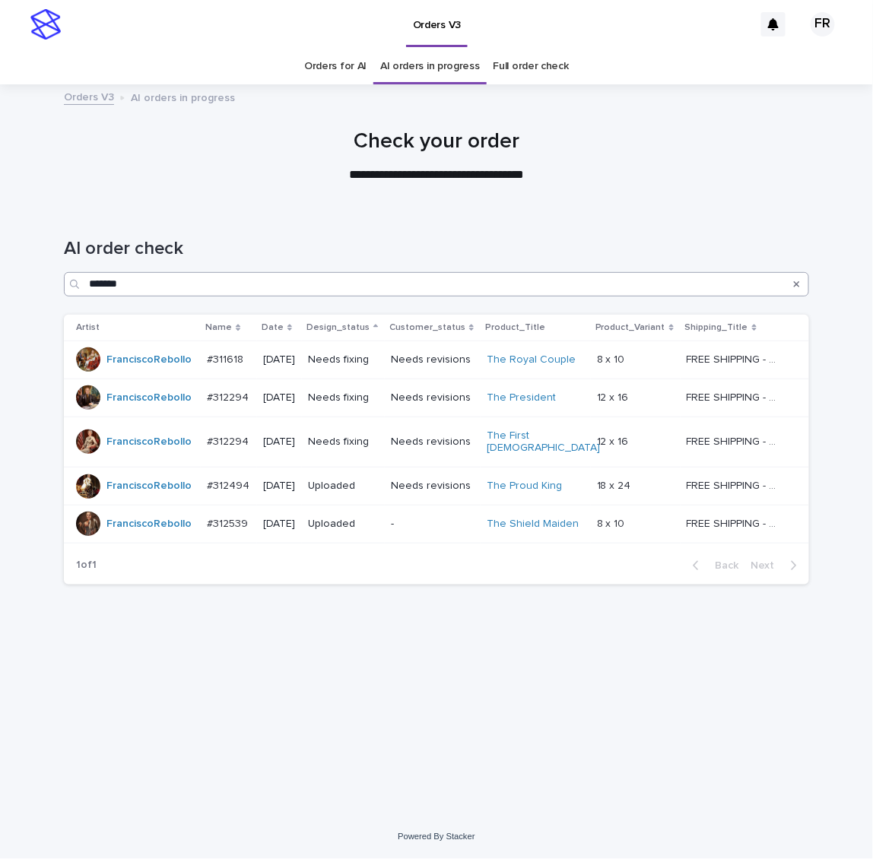
drag, startPoint x: 282, startPoint y: 254, endPoint x: 281, endPoint y: 275, distance: 20.6
click at [282, 253] on h1 "AI order check" at bounding box center [436, 249] width 745 height 22
click at [283, 351] on div "[DATE]" at bounding box center [279, 359] width 33 height 16
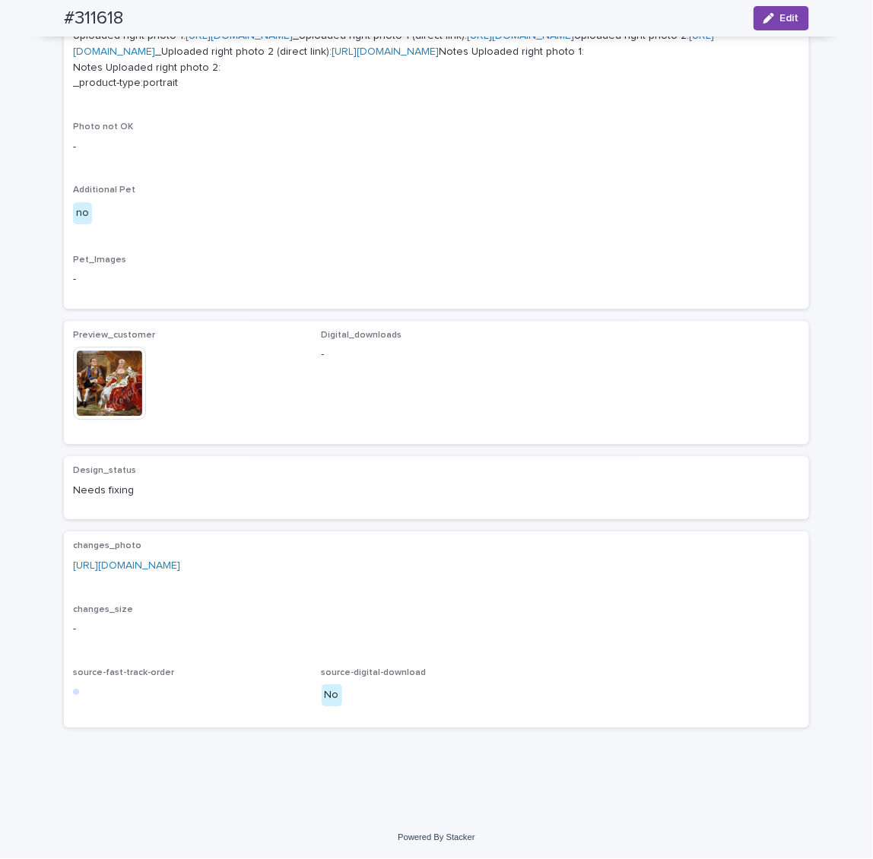
scroll to position [989, 0]
click at [180, 571] on link "[URL][DOMAIN_NAME]" at bounding box center [126, 565] width 107 height 11
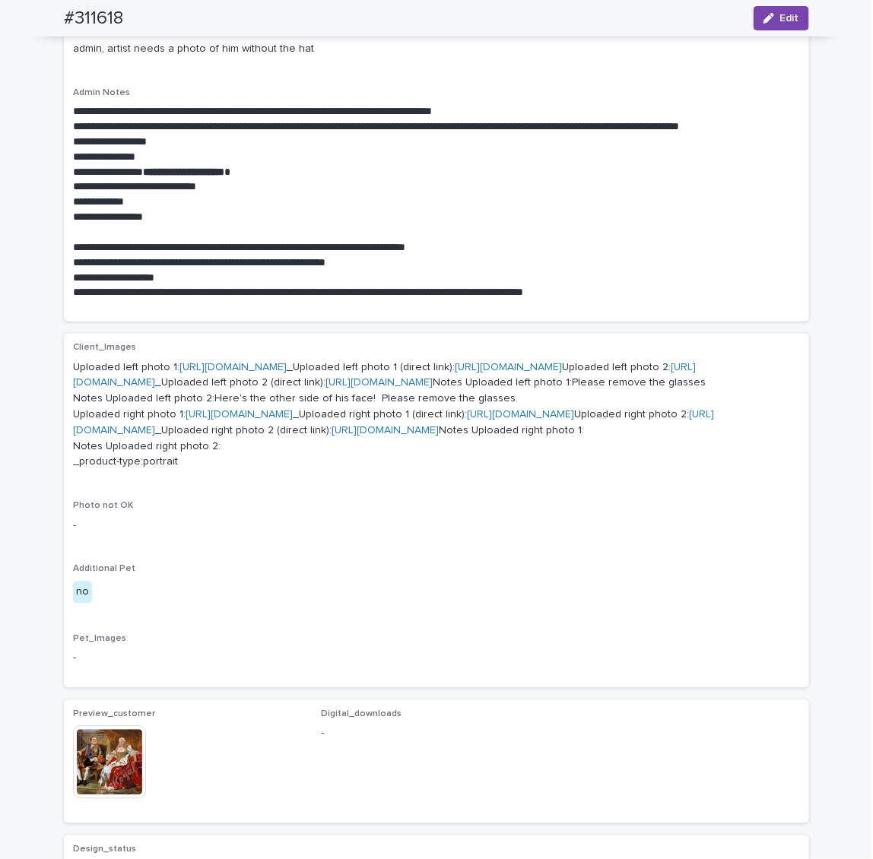
scroll to position [456, 0]
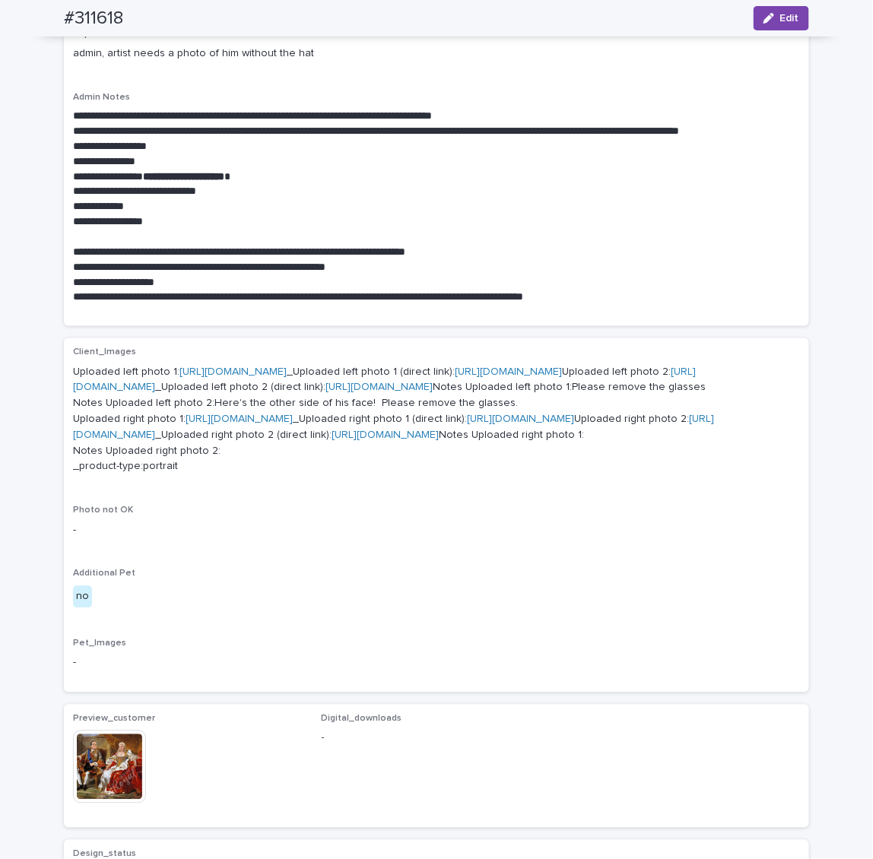
click at [81, 14] on h2 "#311618" at bounding box center [93, 19] width 59 height 22
copy h2 "311618"
click at [271, 219] on p "**********" at bounding box center [436, 221] width 727 height 15
drag, startPoint x: 544, startPoint y: 212, endPoint x: 493, endPoint y: 195, distance: 53.6
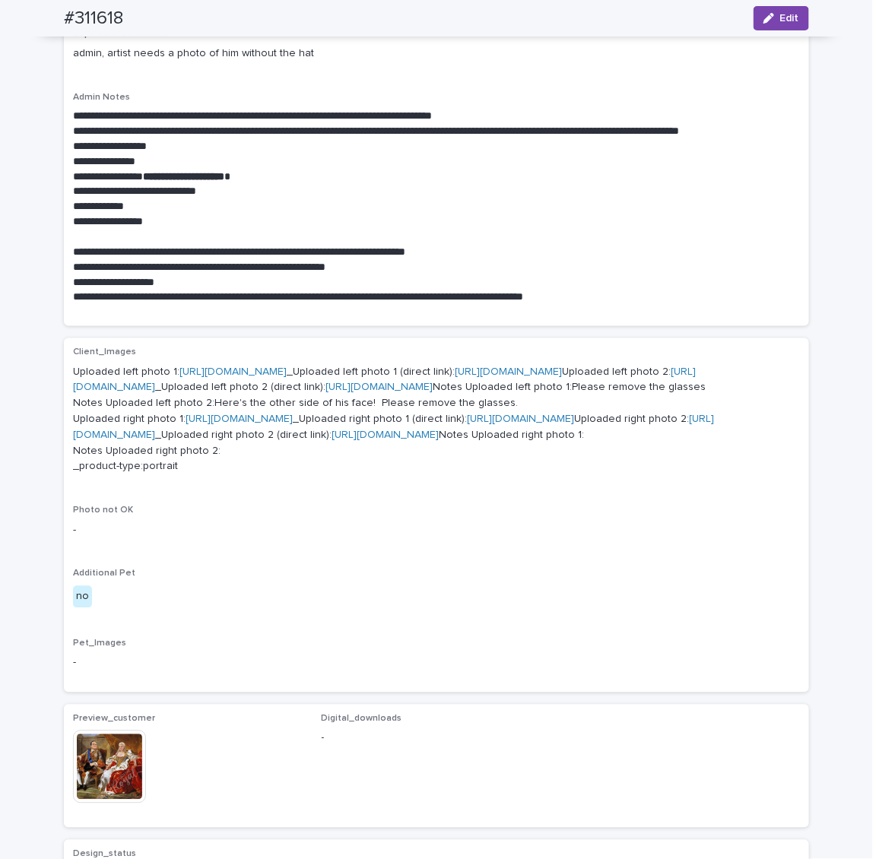
click at [544, 211] on p "**********" at bounding box center [436, 206] width 727 height 15
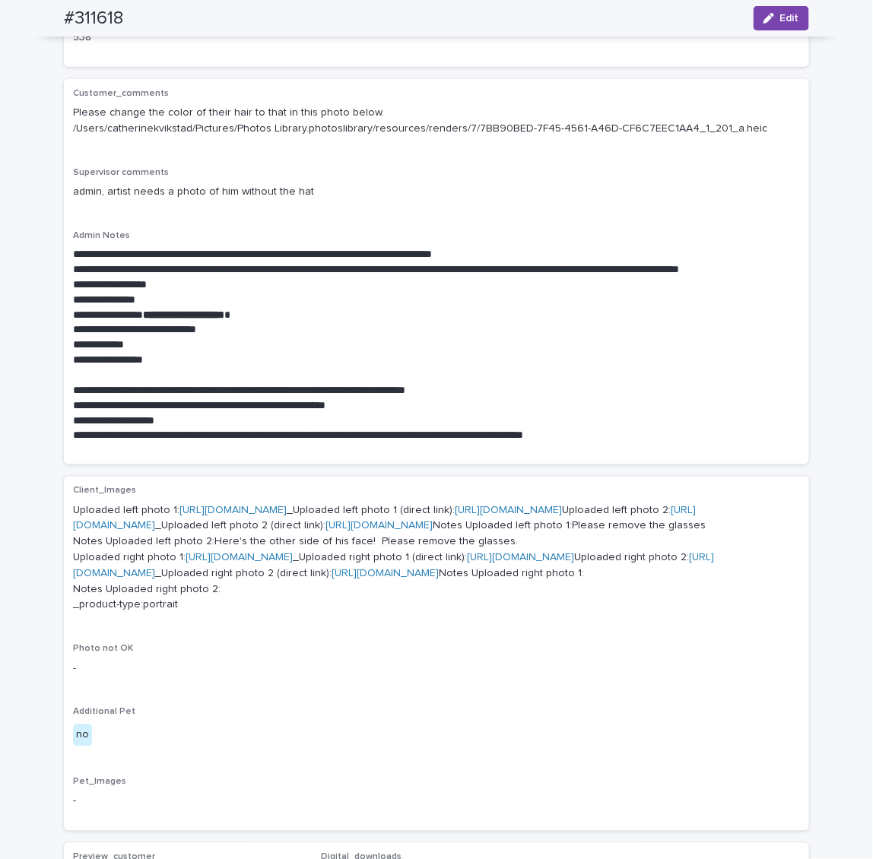
scroll to position [304, 0]
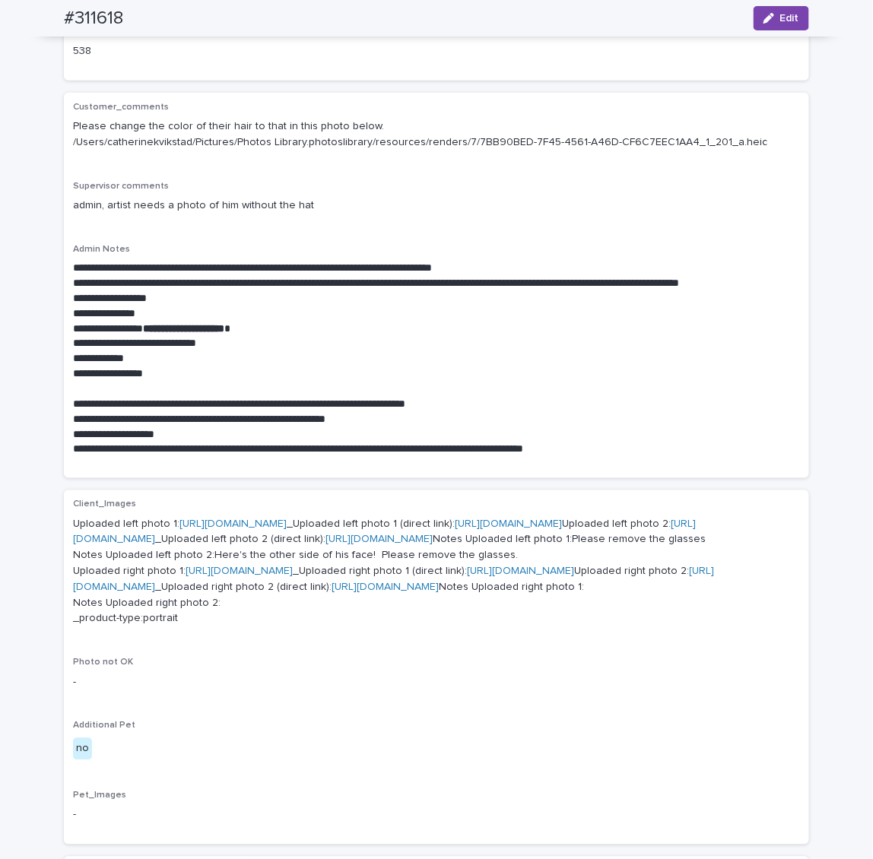
click at [286, 315] on p "**********" at bounding box center [436, 313] width 727 height 15
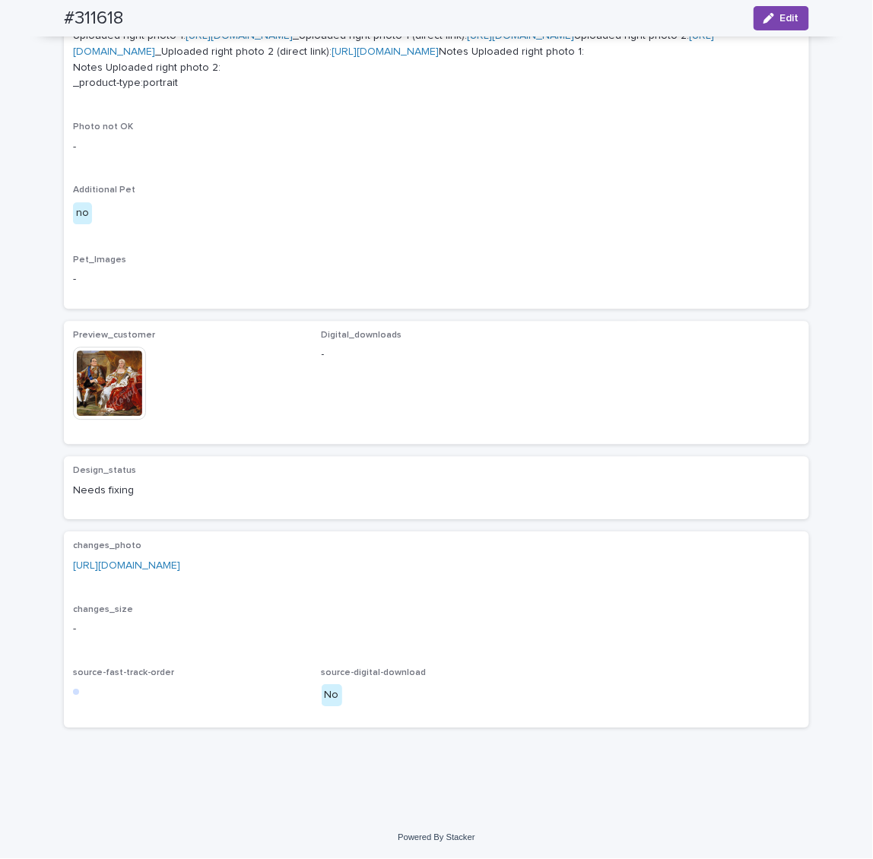
scroll to position [1171, 0]
click at [180, 567] on link "[URL][DOMAIN_NAME]" at bounding box center [126, 565] width 107 height 11
click at [364, 313] on div "Loading... Saving… Client_Images Uploaded left photo 1: [URL][DOMAIN_NAME] _Upl…" at bounding box center [436, 137] width 745 height 367
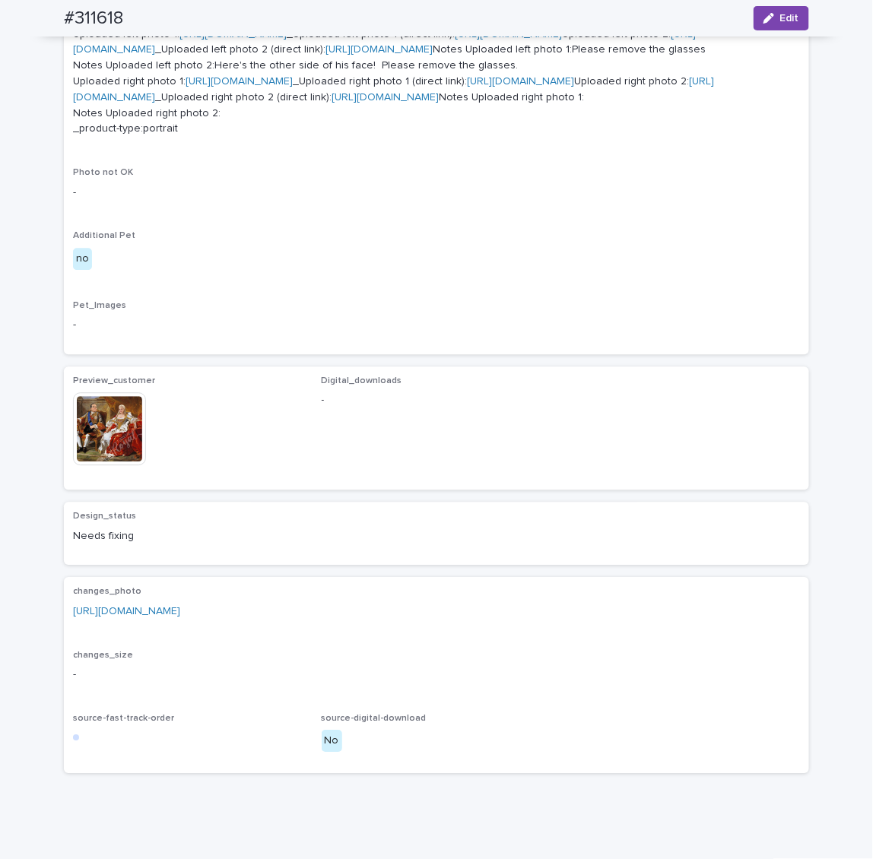
scroll to position [792, 0]
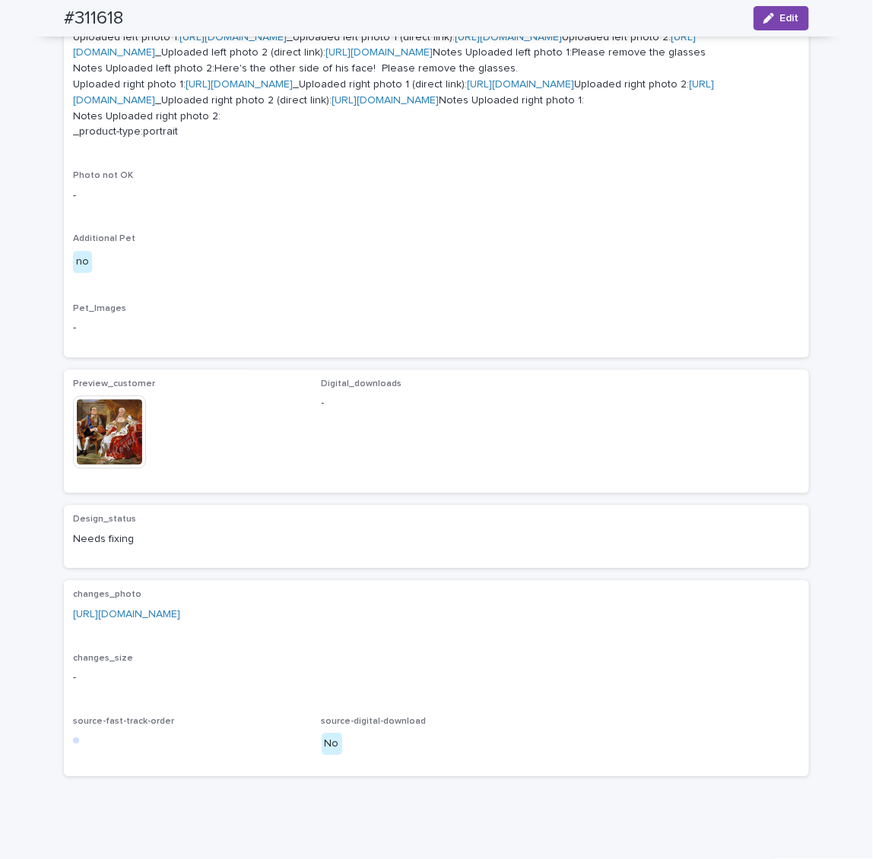
click at [437, 152] on div "Client_Images Uploaded left photo 1: [URL][DOMAIN_NAME] _Uploaded left photo 1 …" at bounding box center [436, 82] width 727 height 140
click at [404, 106] on link "[URL][DOMAIN_NAME]" at bounding box center [385, 100] width 107 height 11
click at [404, 141] on p "Uploaded left photo 1: [URL][DOMAIN_NAME] _Uploaded left photo 1 (direct link):…" at bounding box center [436, 85] width 727 height 111
click at [467, 90] on link "[URL][DOMAIN_NAME]" at bounding box center [520, 84] width 107 height 11
click at [293, 90] on link "[URL][DOMAIN_NAME]" at bounding box center [239, 84] width 107 height 11
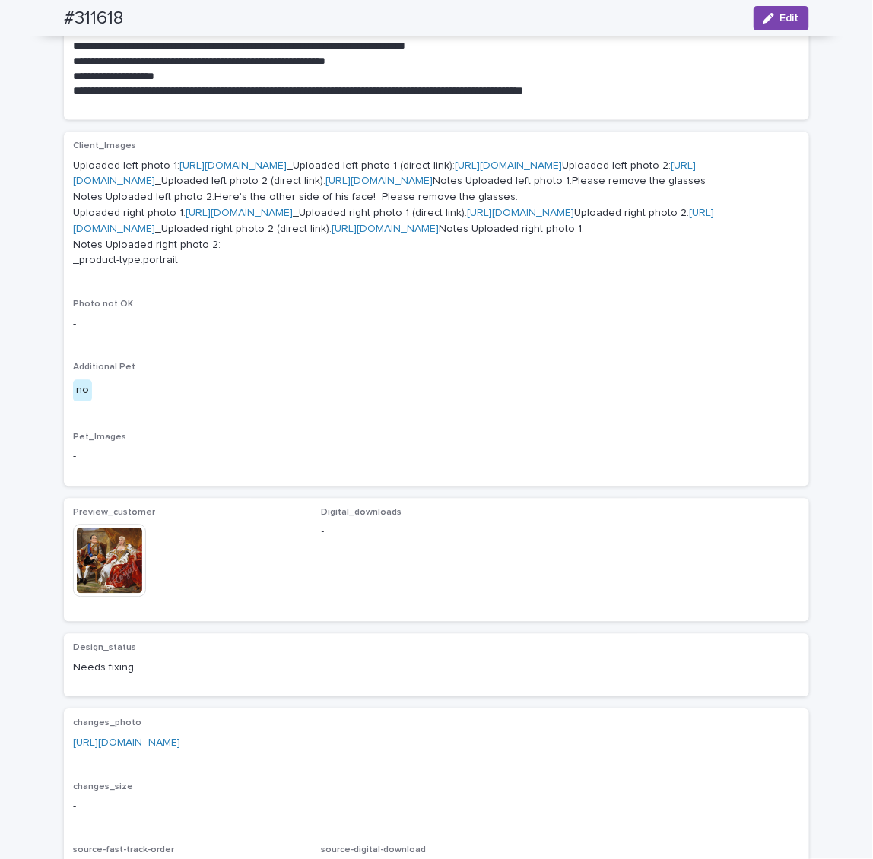
scroll to position [640, 0]
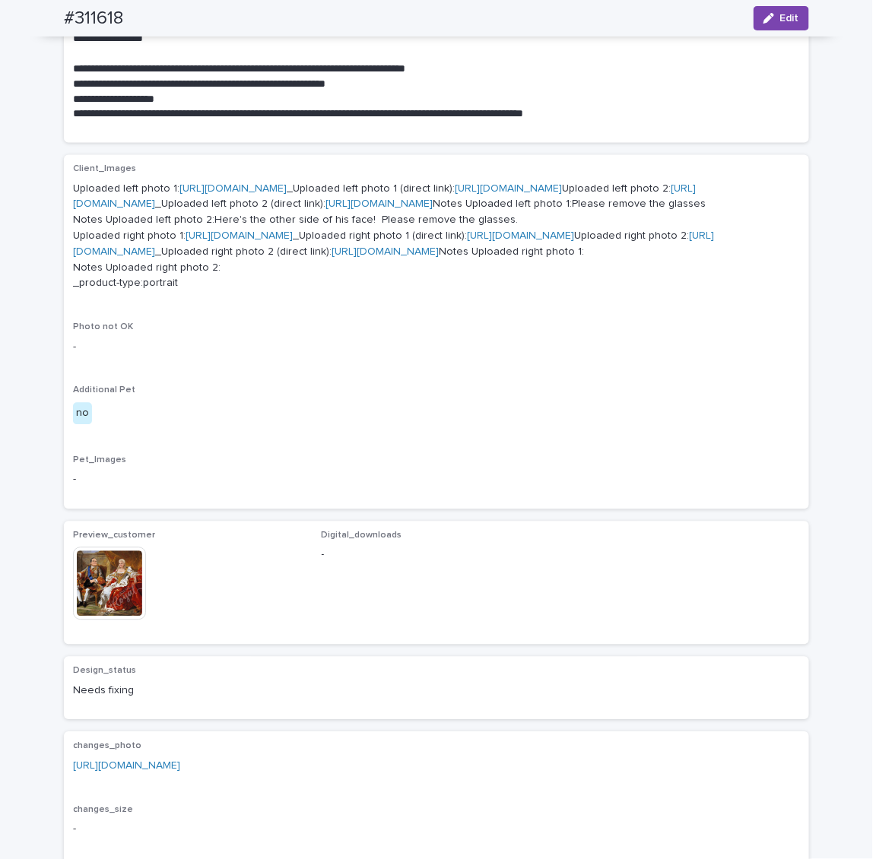
click at [323, 211] on link "[URL][DOMAIN_NAME]" at bounding box center [384, 197] width 623 height 27
click at [455, 195] on link "[URL][DOMAIN_NAME]" at bounding box center [508, 189] width 107 height 11
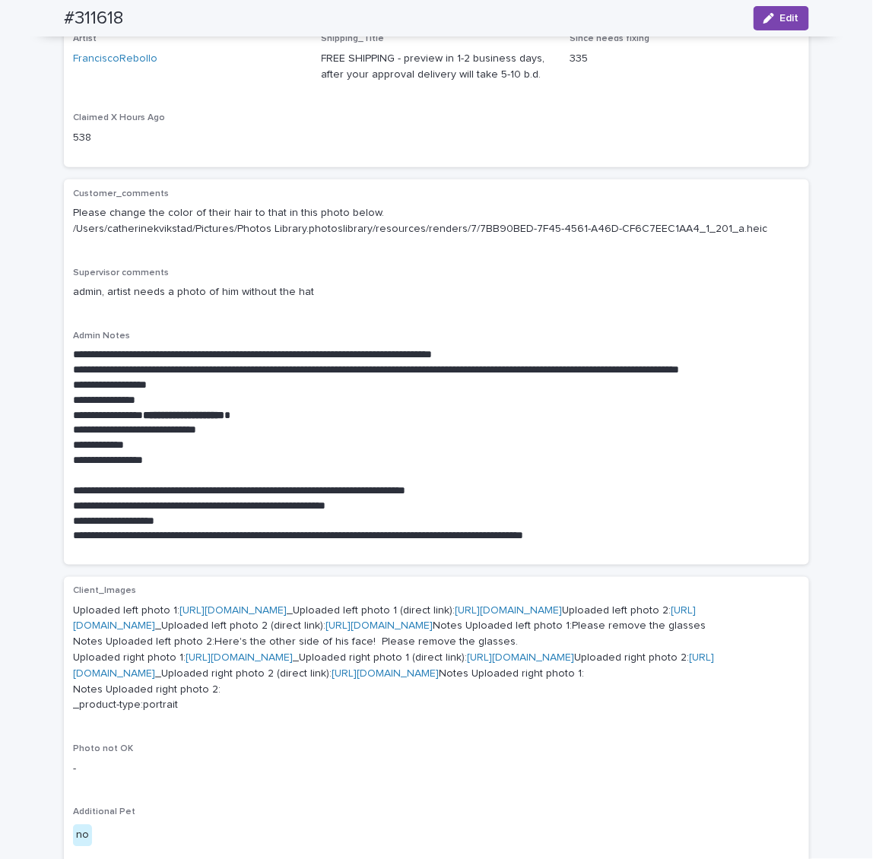
scroll to position [183, 0]
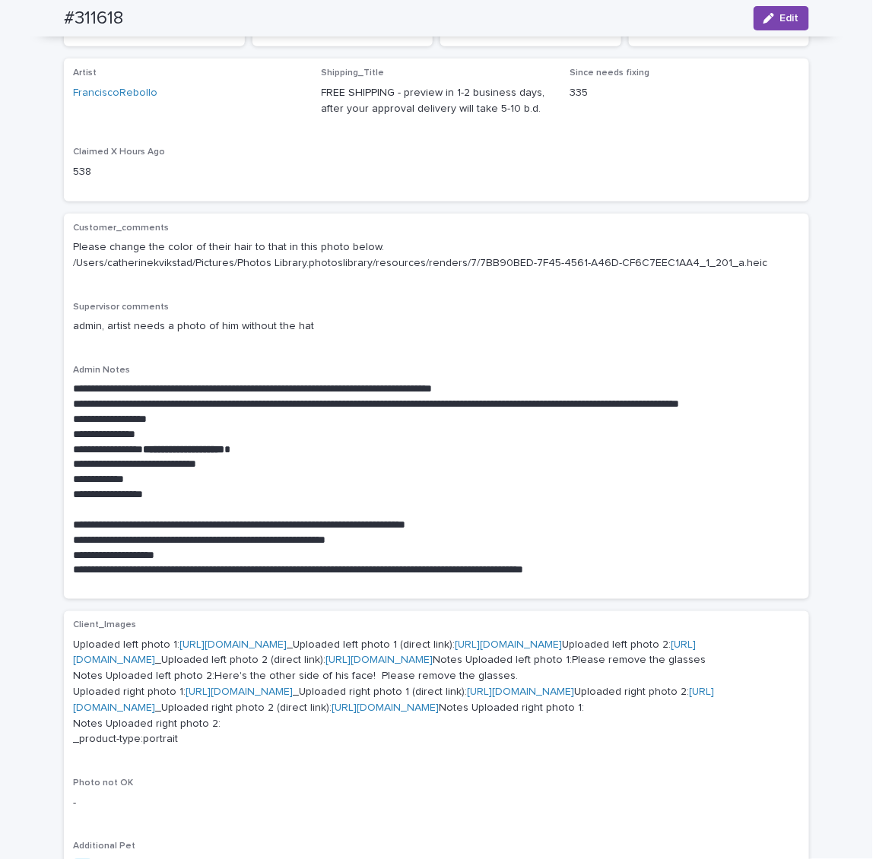
click at [424, 294] on div "**********" at bounding box center [436, 407] width 727 height 368
click at [763, 18] on icon "button" at bounding box center [768, 18] width 11 height 11
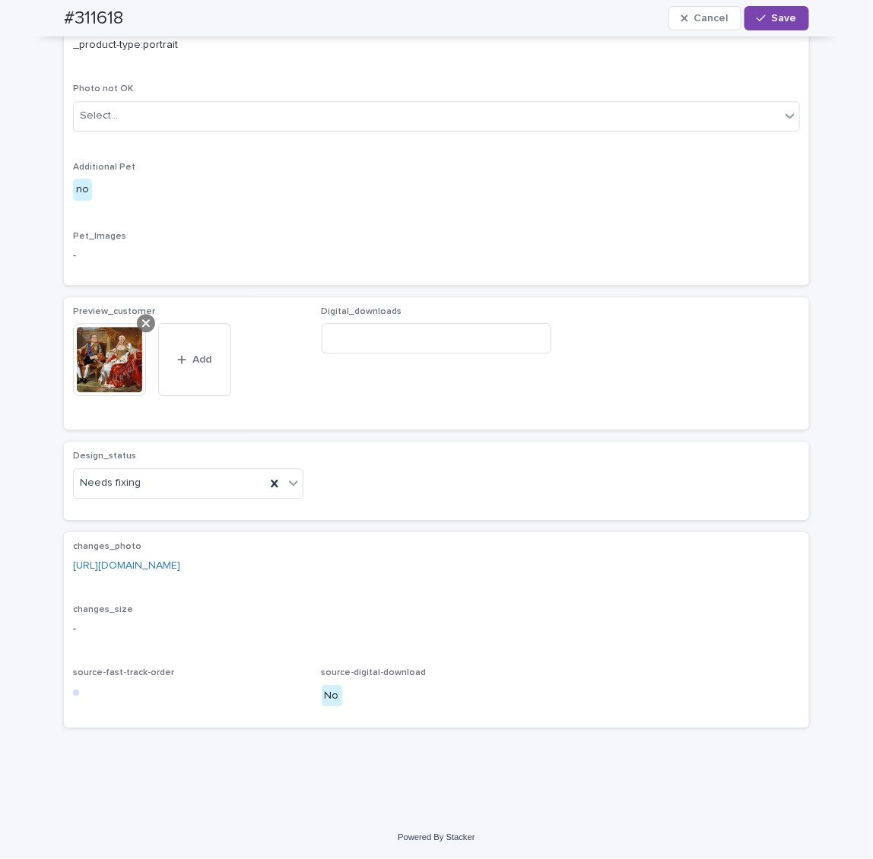
click at [144, 322] on div at bounding box center [146, 323] width 18 height 18
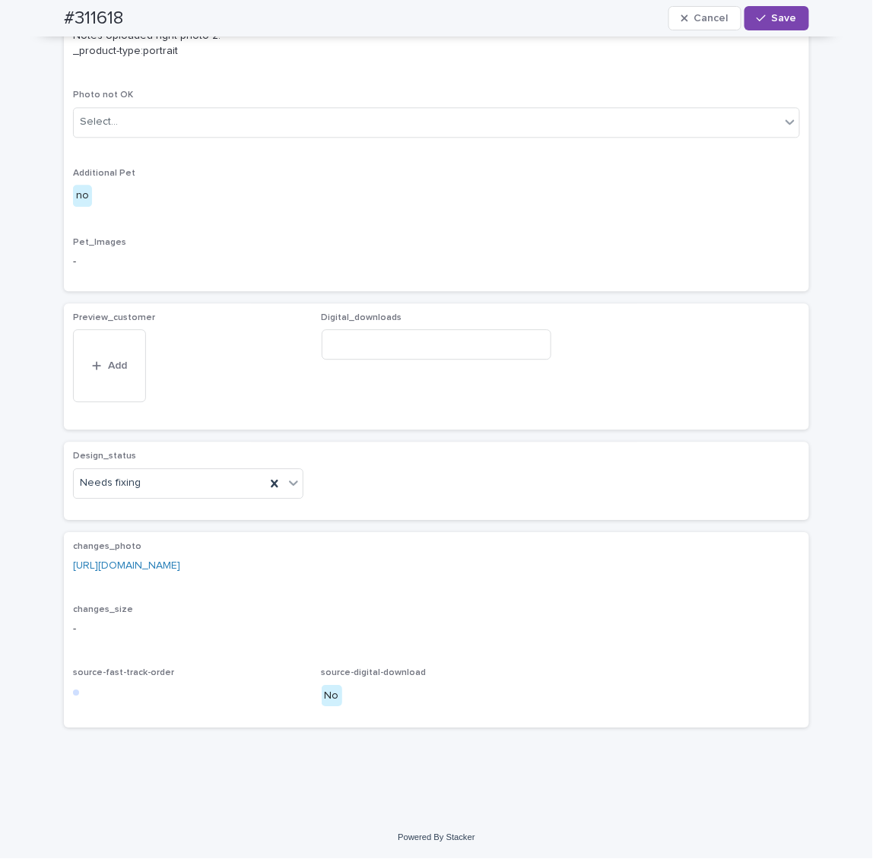
scroll to position [1154, 0]
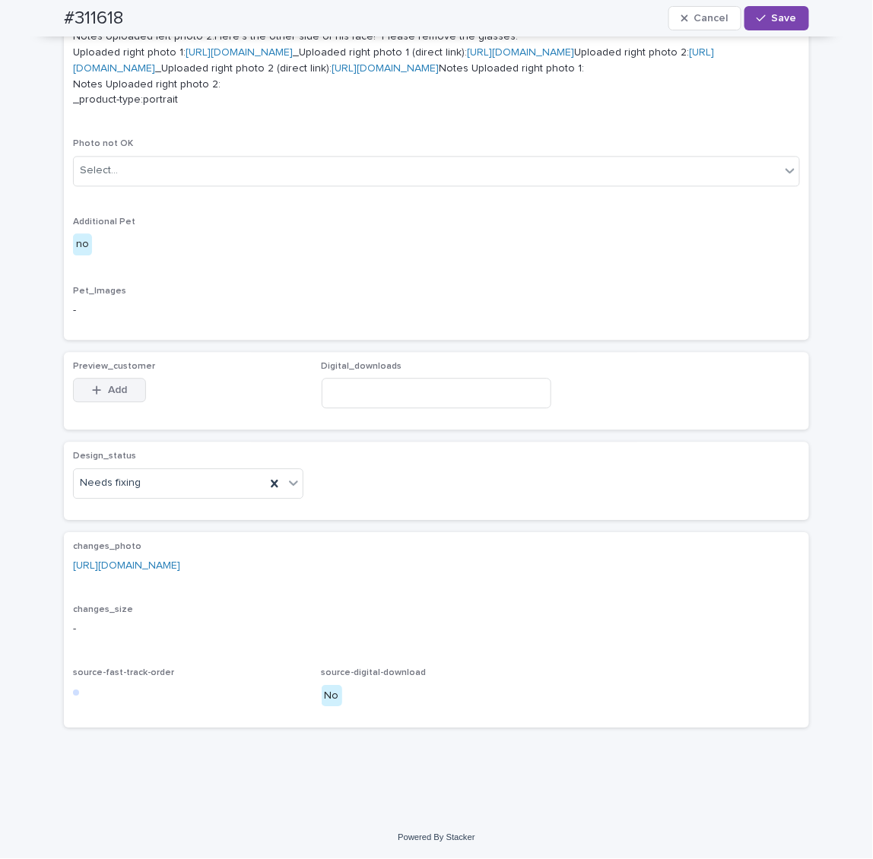
click at [108, 392] on span "Add" at bounding box center [117, 390] width 19 height 11
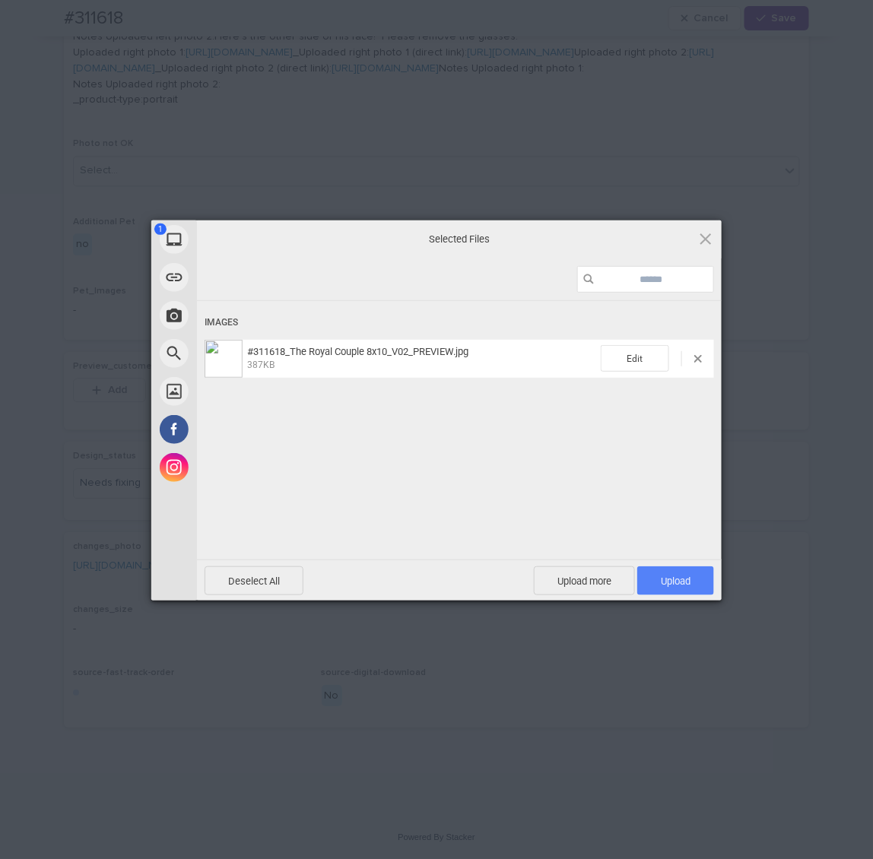
click at [694, 586] on span "Upload 1" at bounding box center [675, 581] width 77 height 29
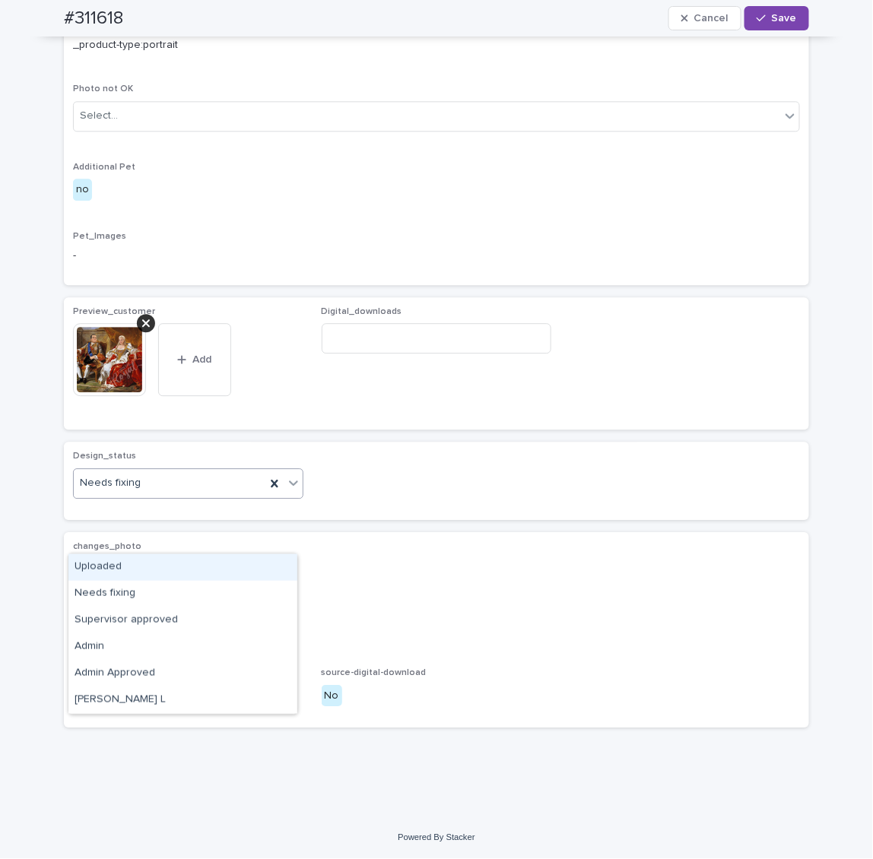
click at [126, 563] on div "Uploaded" at bounding box center [182, 567] width 229 height 27
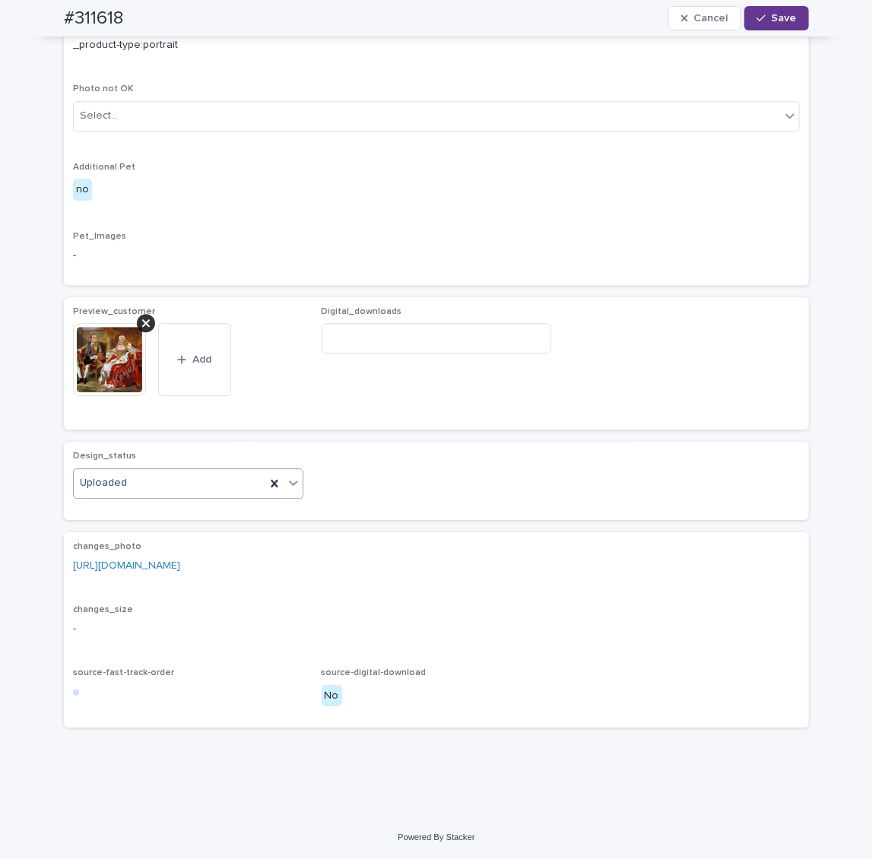
click at [773, 14] on span "Save" at bounding box center [784, 18] width 25 height 11
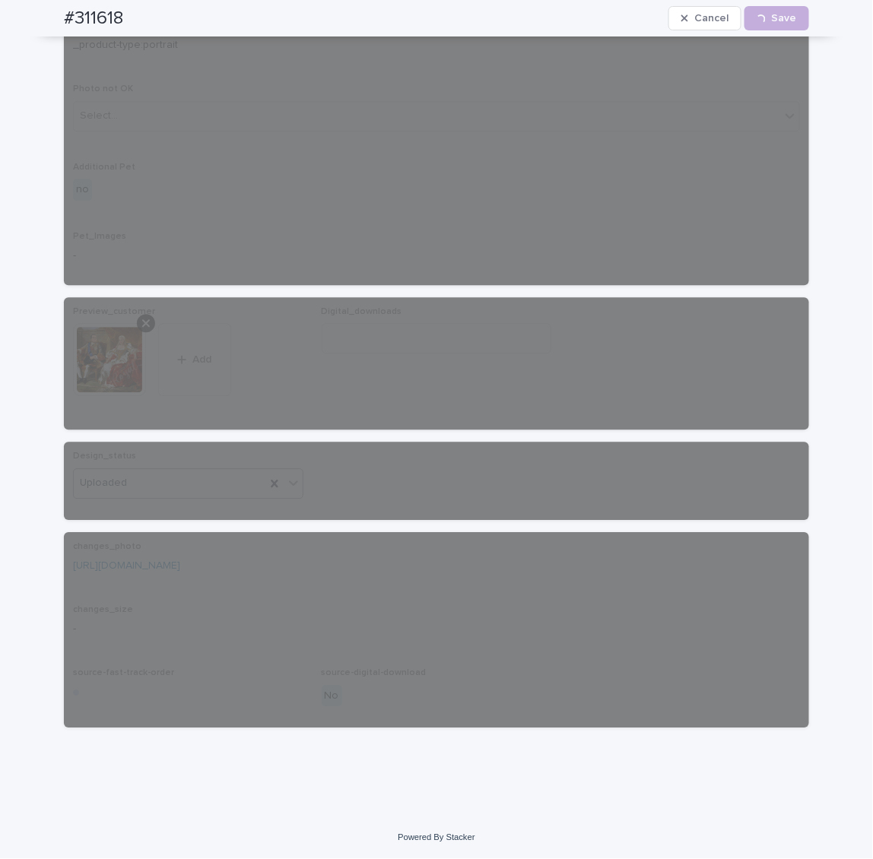
click at [90, 20] on h2 "#311618" at bounding box center [93, 19] width 59 height 22
click at [90, 19] on h2 "#311618" at bounding box center [93, 19] width 59 height 22
copy h2 "311618"
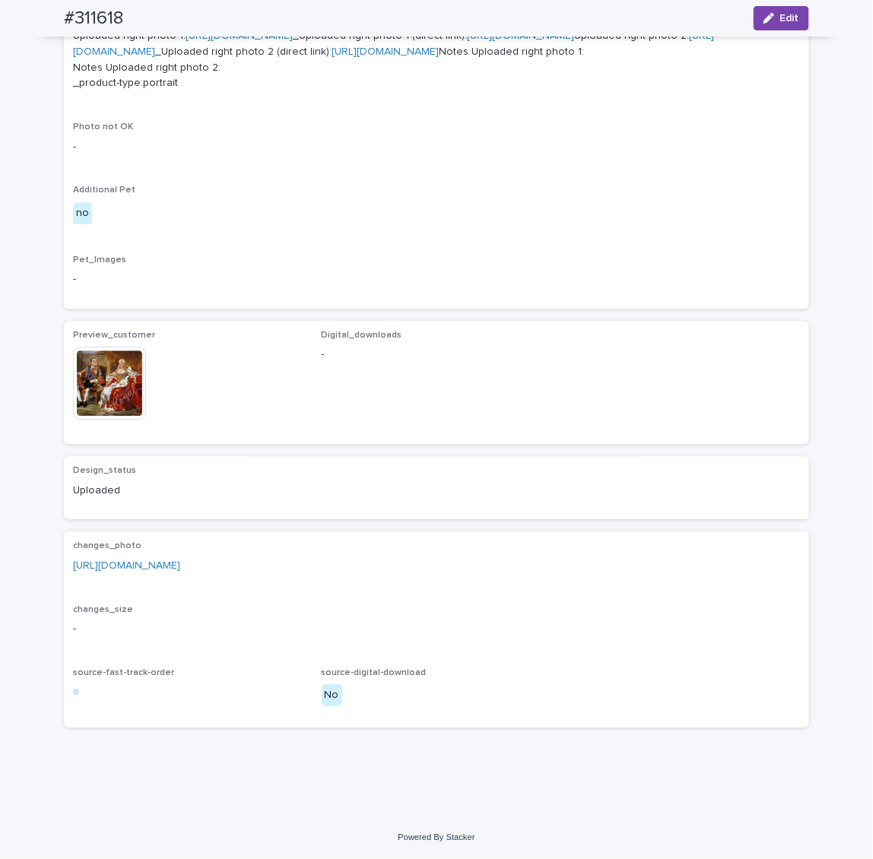
click at [95, 363] on div "Preview_customer This file cannot be opened Download File" at bounding box center [188, 382] width 230 height 105
click at [96, 387] on img at bounding box center [109, 383] width 73 height 73
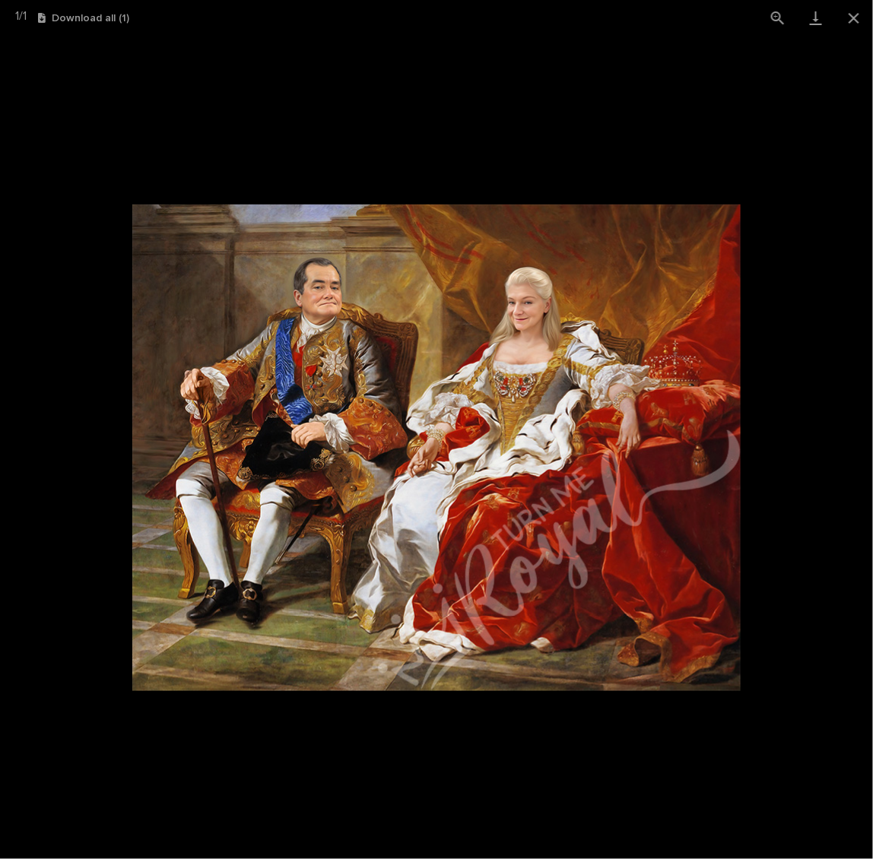
click at [293, 125] on picture at bounding box center [436, 448] width 873 height 824
click at [856, 23] on button "Close gallery" at bounding box center [854, 18] width 38 height 36
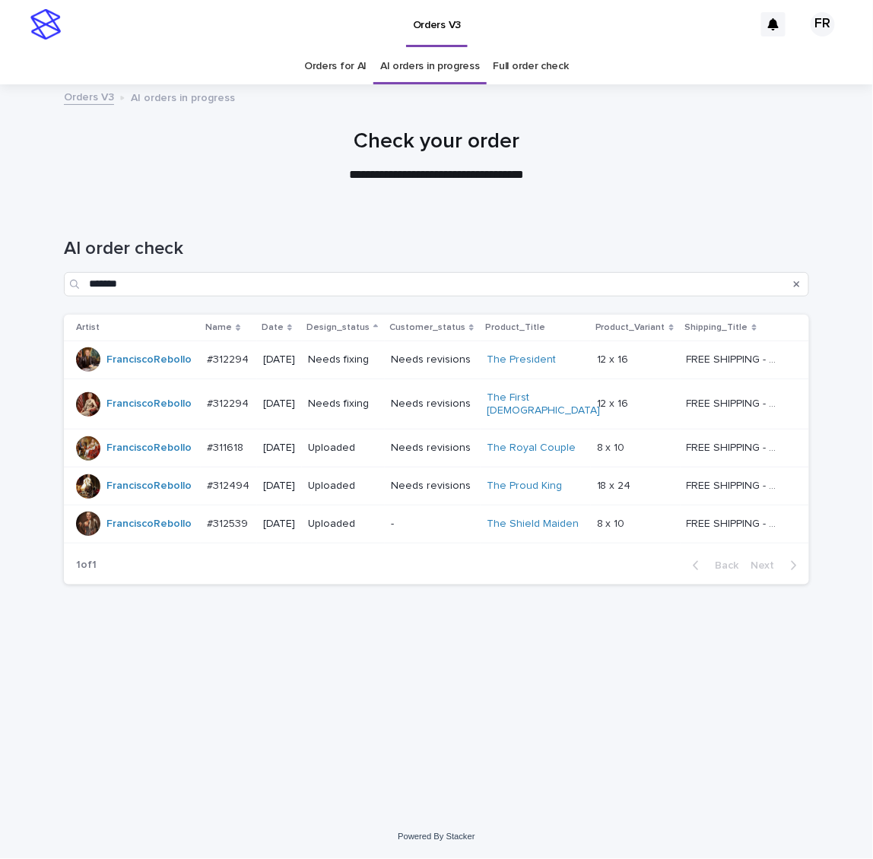
click at [298, 192] on div at bounding box center [436, 150] width 873 height 114
click at [495, 698] on div "Loading... Saving… Loading... Saving… AI order check ******* Artist Name Date D…" at bounding box center [436, 493] width 760 height 570
click at [420, 399] on p "Needs revisions" at bounding box center [433, 404] width 84 height 13
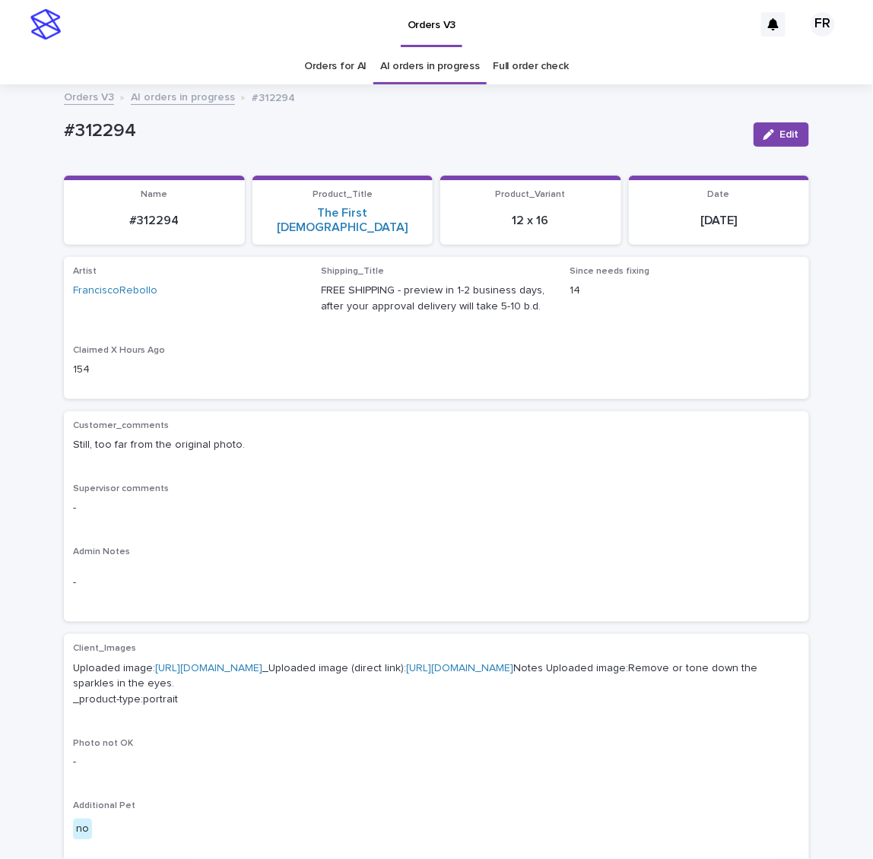
click at [147, 214] on p "#312294" at bounding box center [154, 221] width 163 height 14
copy p "312294"
click at [455, 341] on div "Artist [PERSON_NAME] Shipping_Title FREE SHIPPING - preview in 1-2 business day…" at bounding box center [436, 328] width 727 height 124
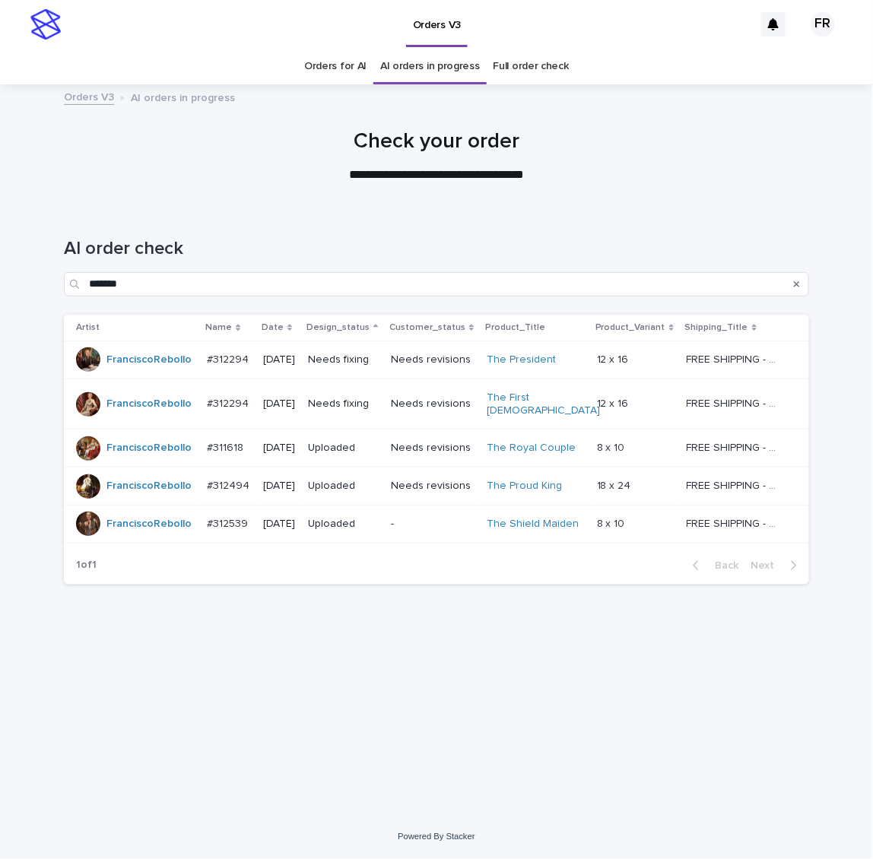
click at [372, 366] on div "Needs fixing" at bounding box center [343, 360] width 71 height 25
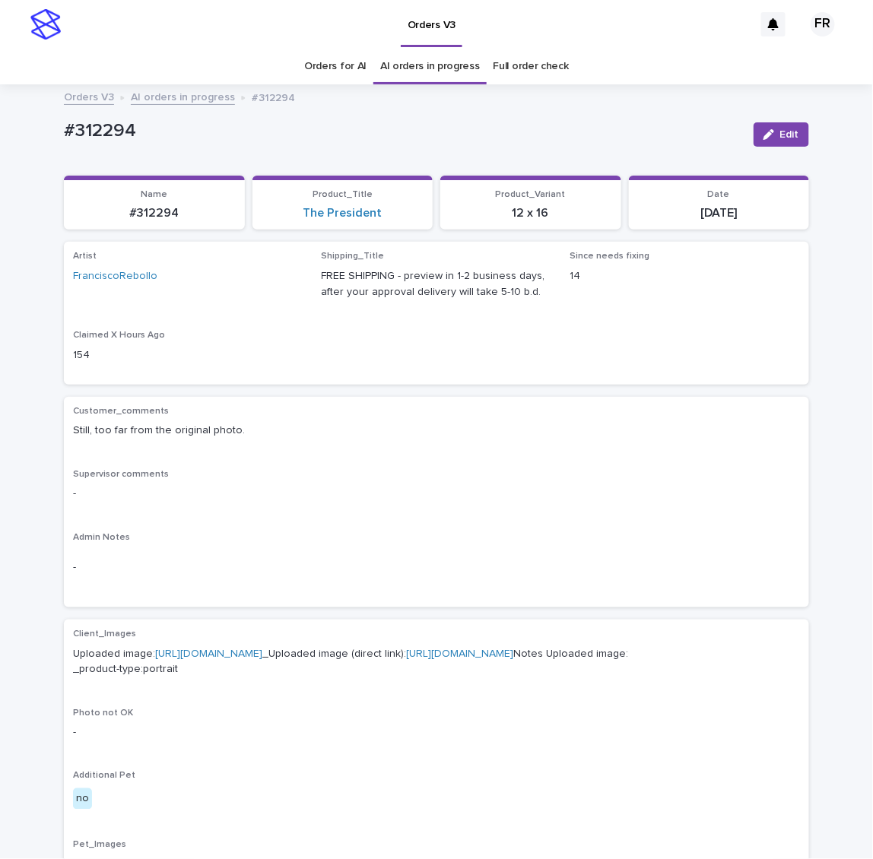
click at [389, 451] on div "Customer_comments Still, too far from the original photo. Supervisor comments -…" at bounding box center [436, 502] width 727 height 193
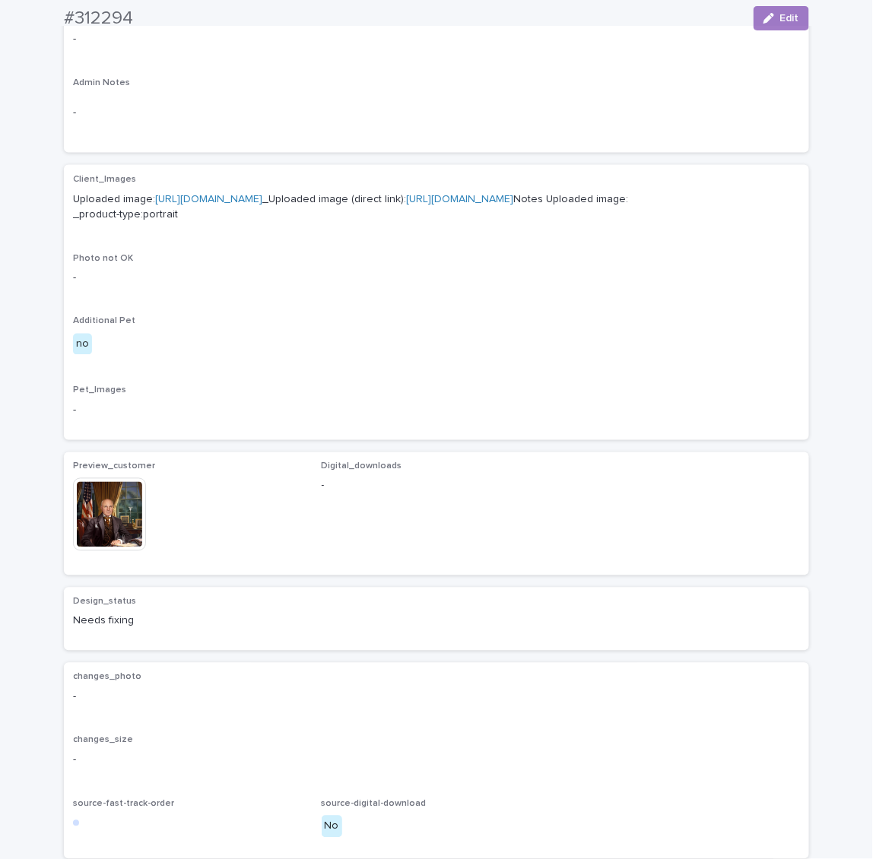
scroll to position [456, 0]
